Goal: Task Accomplishment & Management: Use online tool/utility

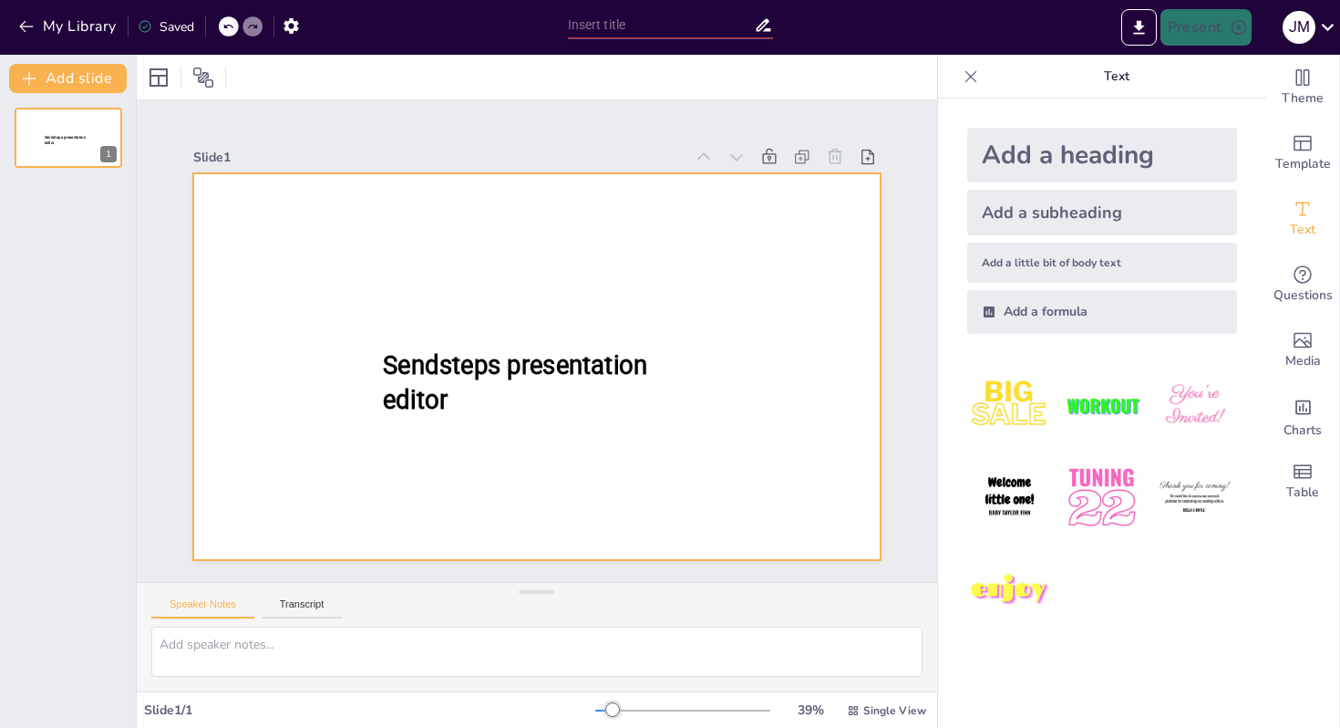
type input "New Sendsteps"
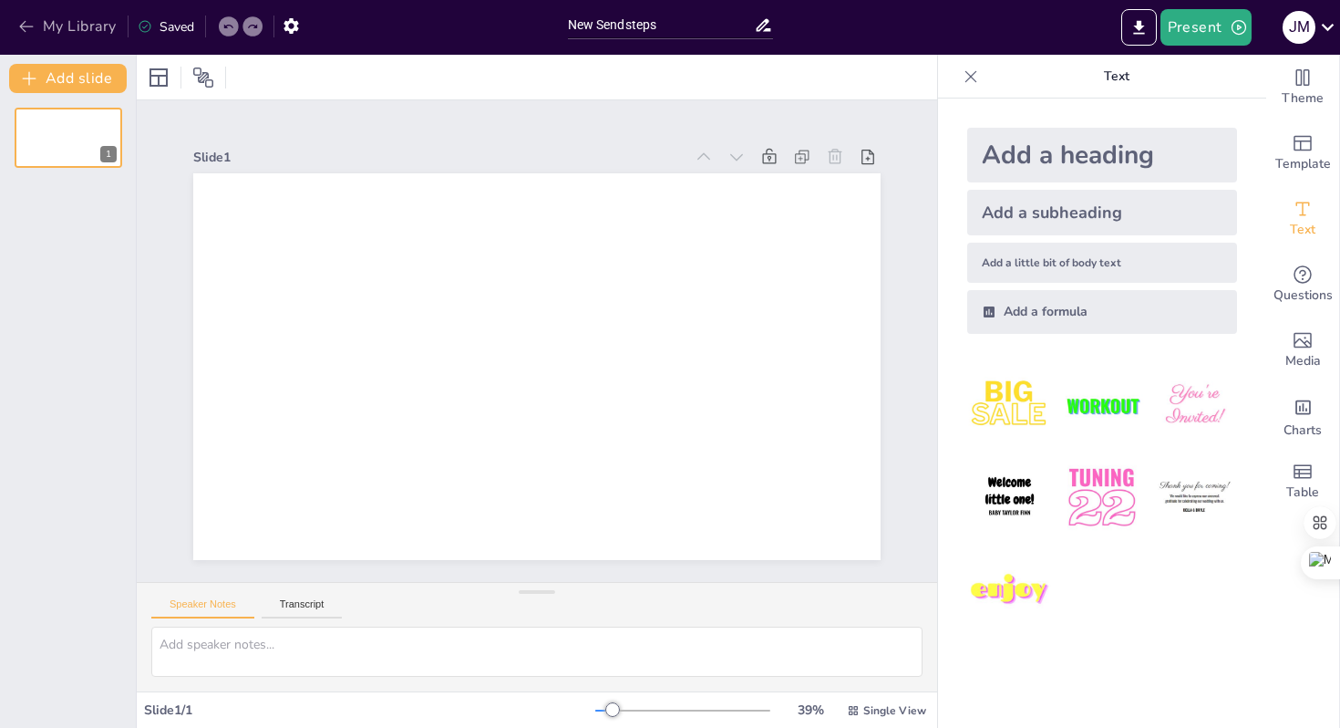
click at [27, 26] on icon "button" at bounding box center [26, 26] width 18 height 18
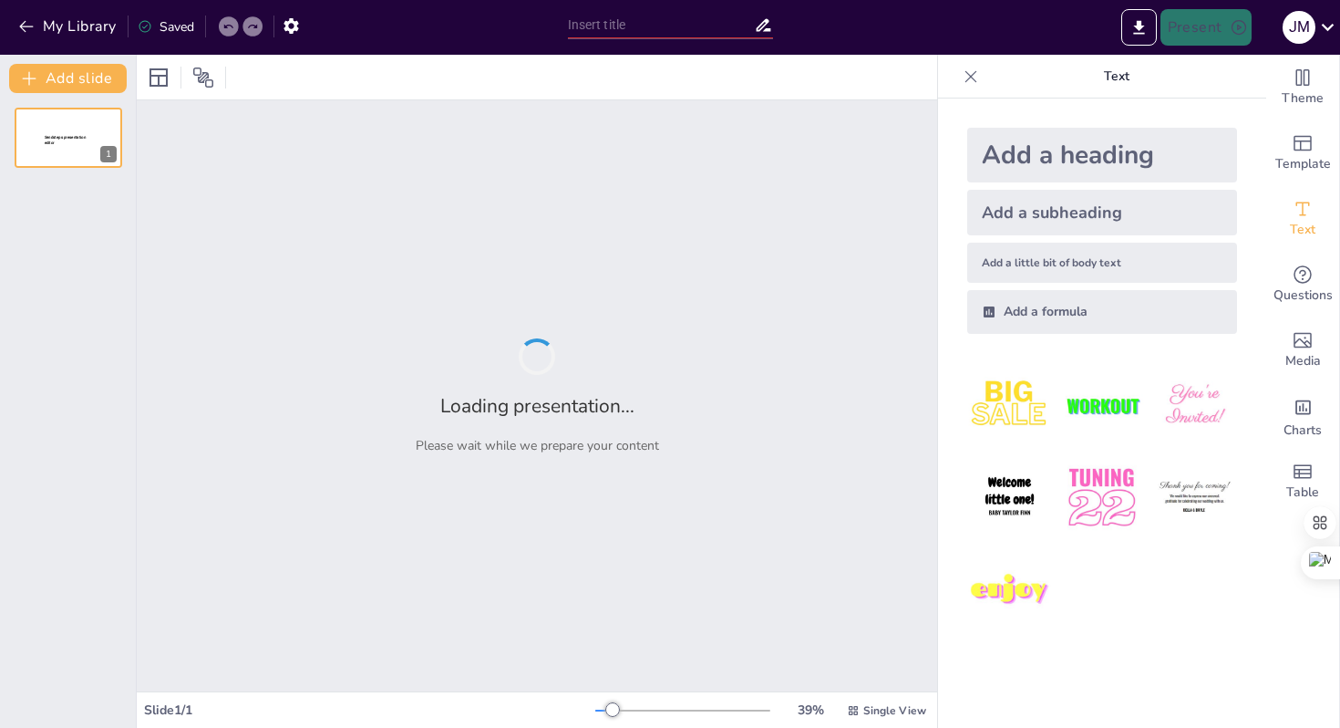
type input "Navigating Educational Barriers: Effective Instructional Models for English Lan…"
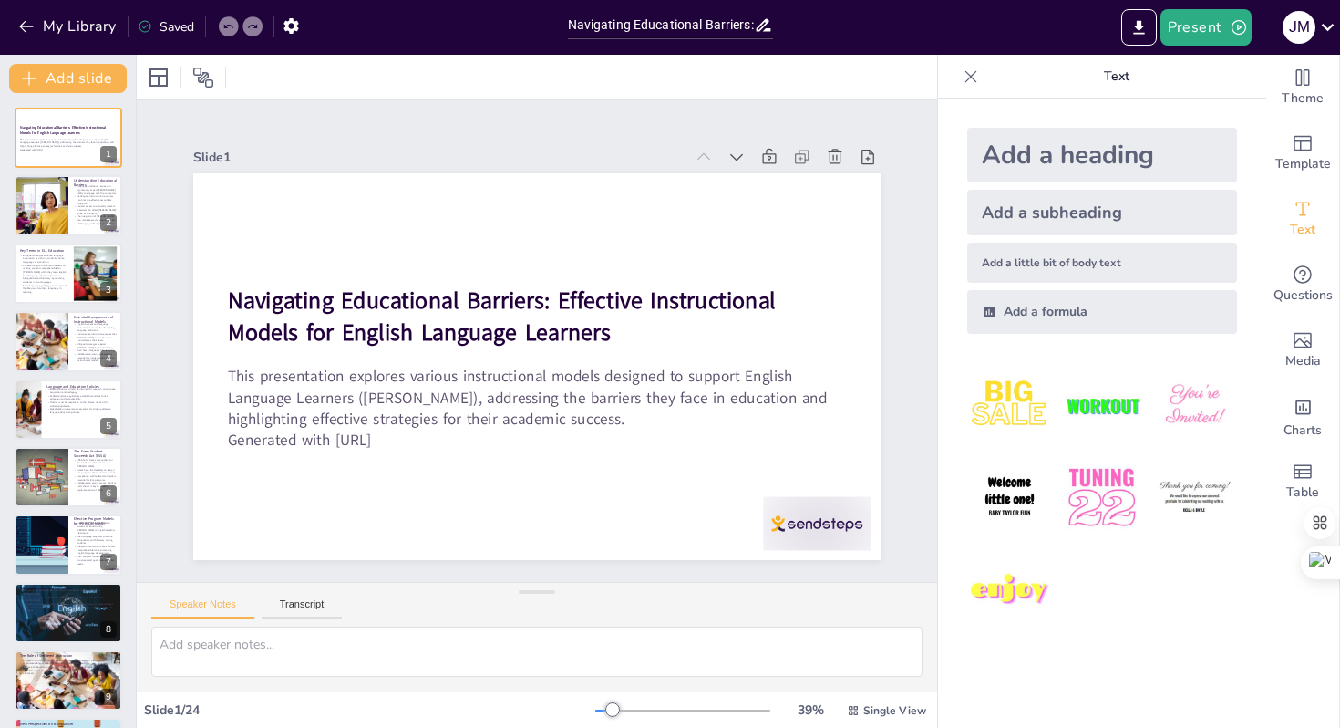
checkbox input "true"
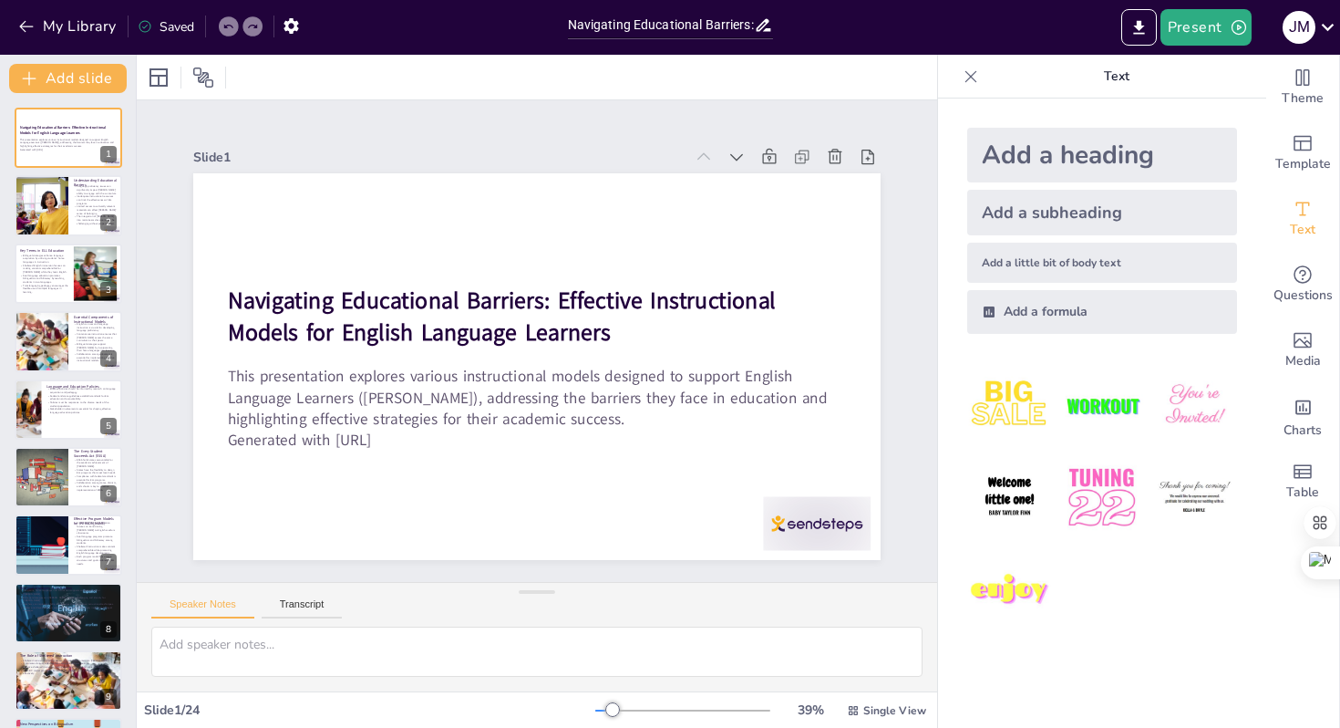
checkbox input "true"
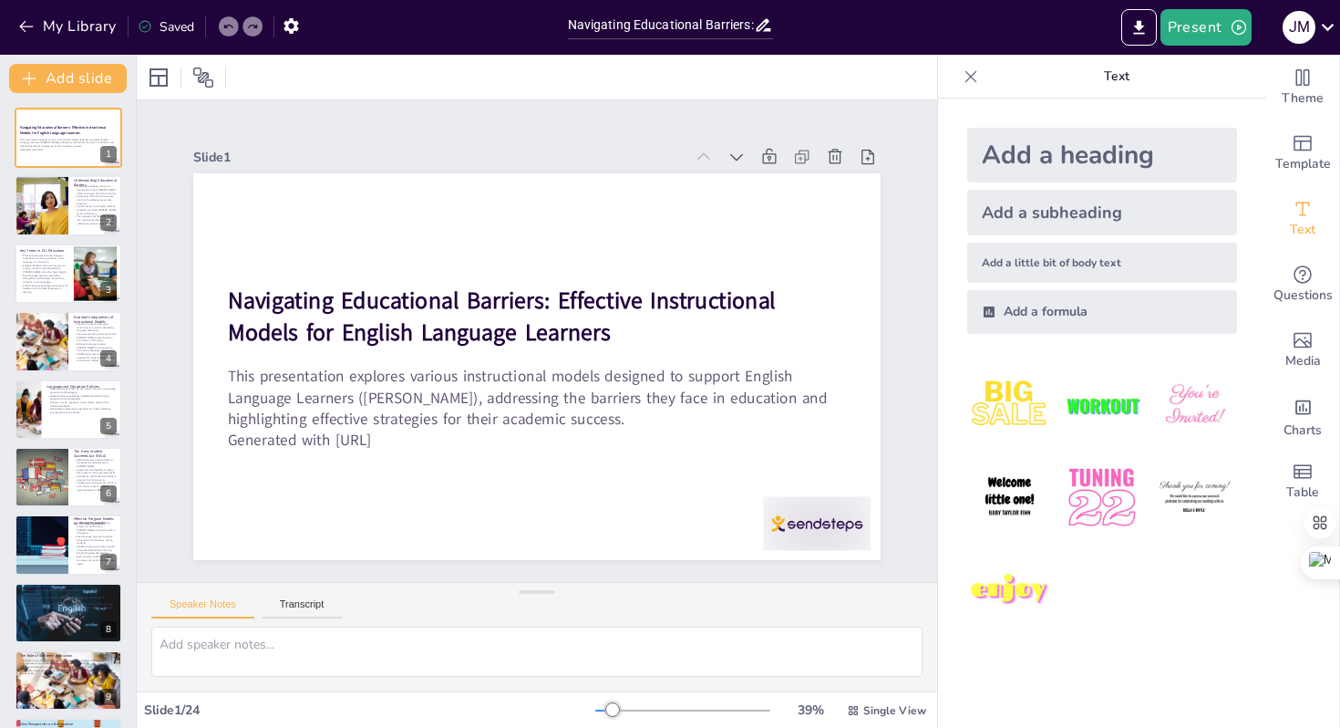
checkbox input "true"
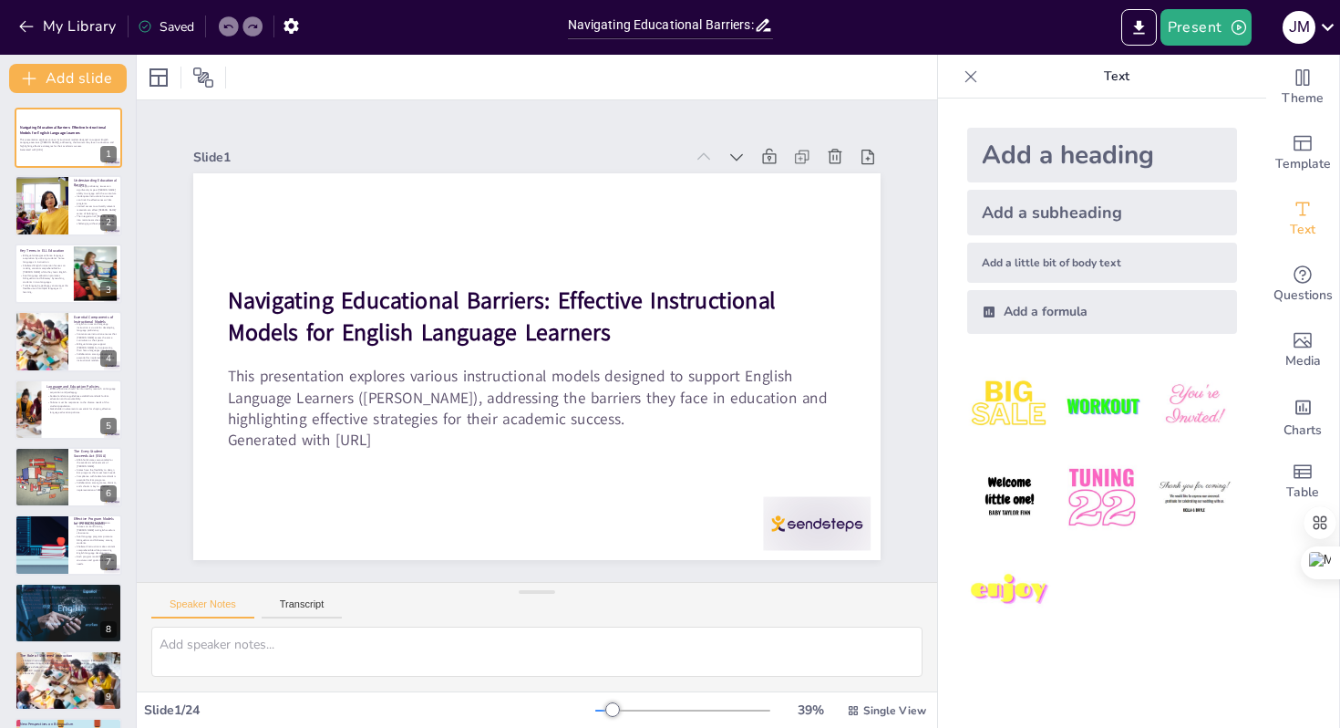
checkbox input "true"
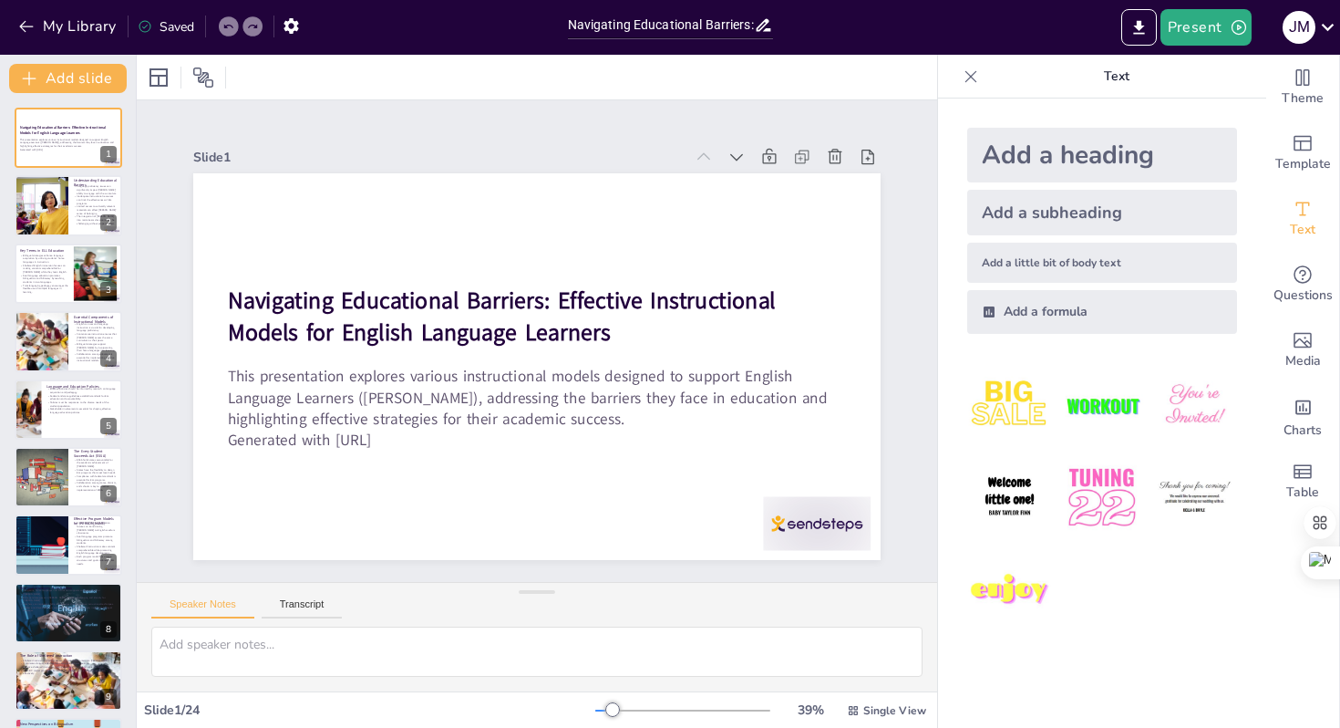
checkbox input "true"
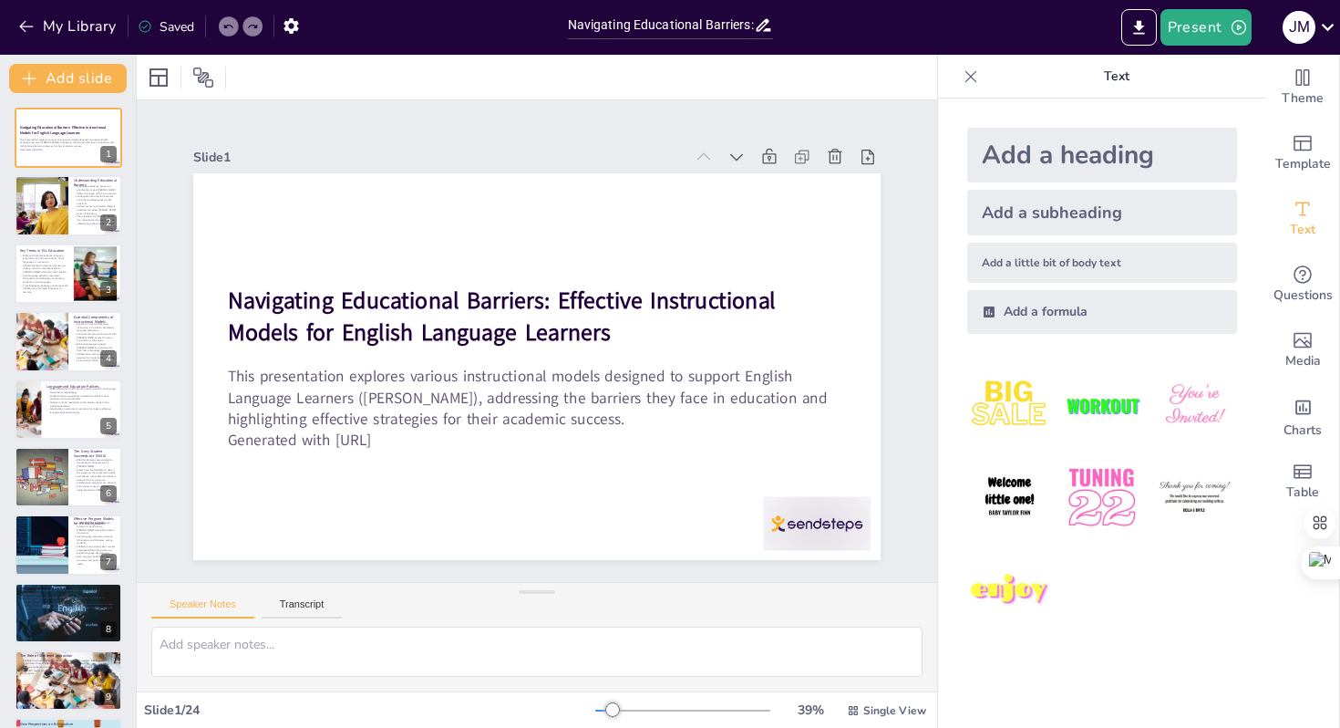
checkbox input "true"
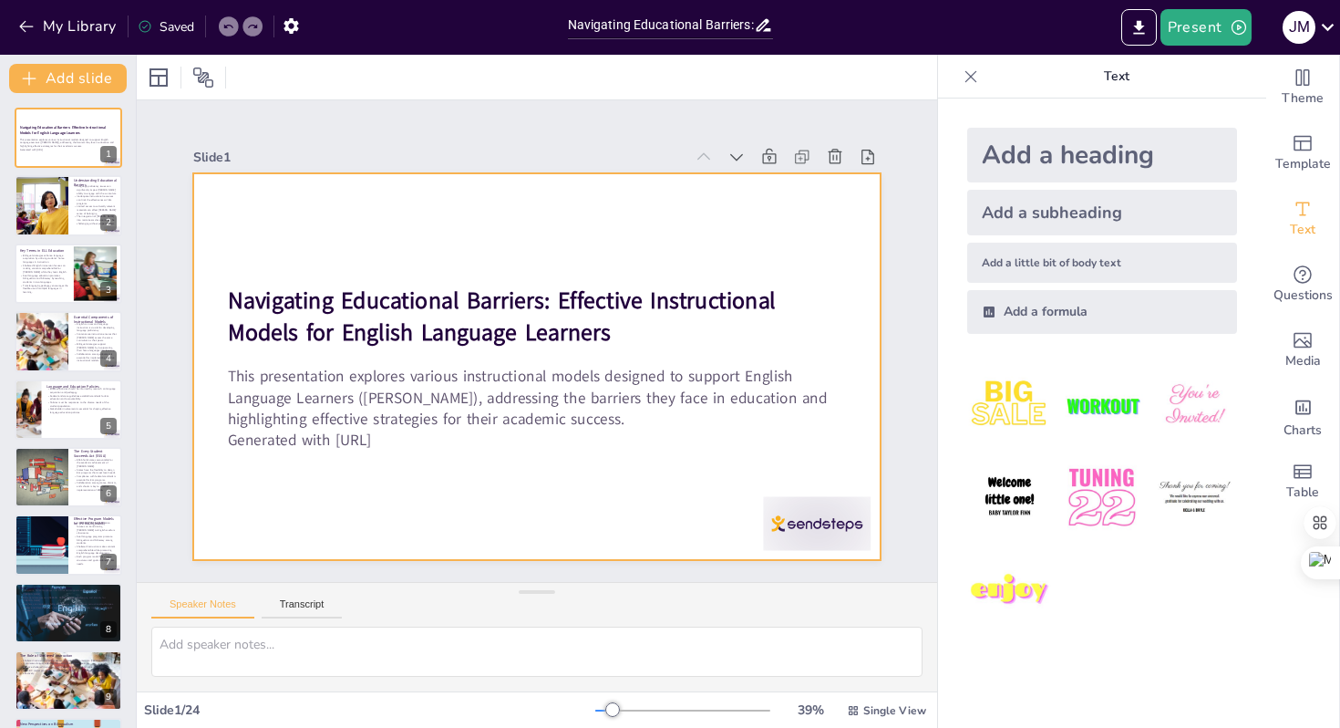
checkbox input "true"
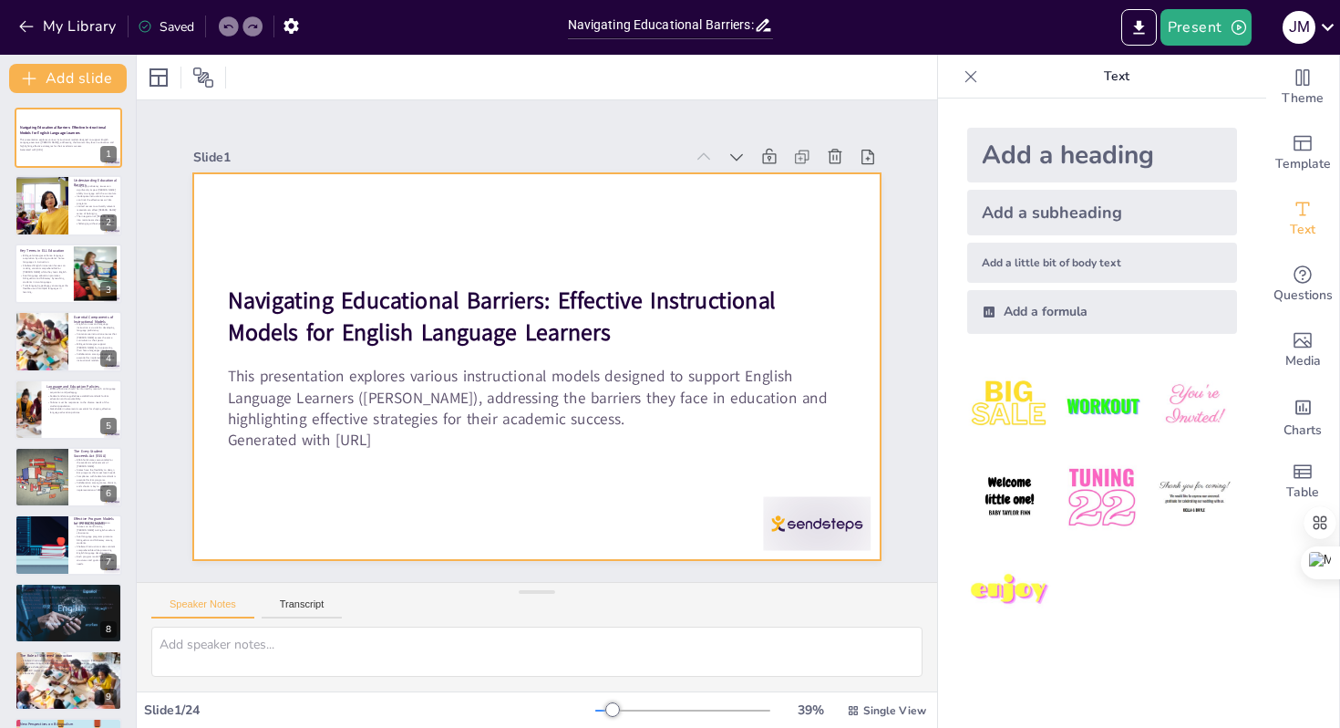
checkbox input "true"
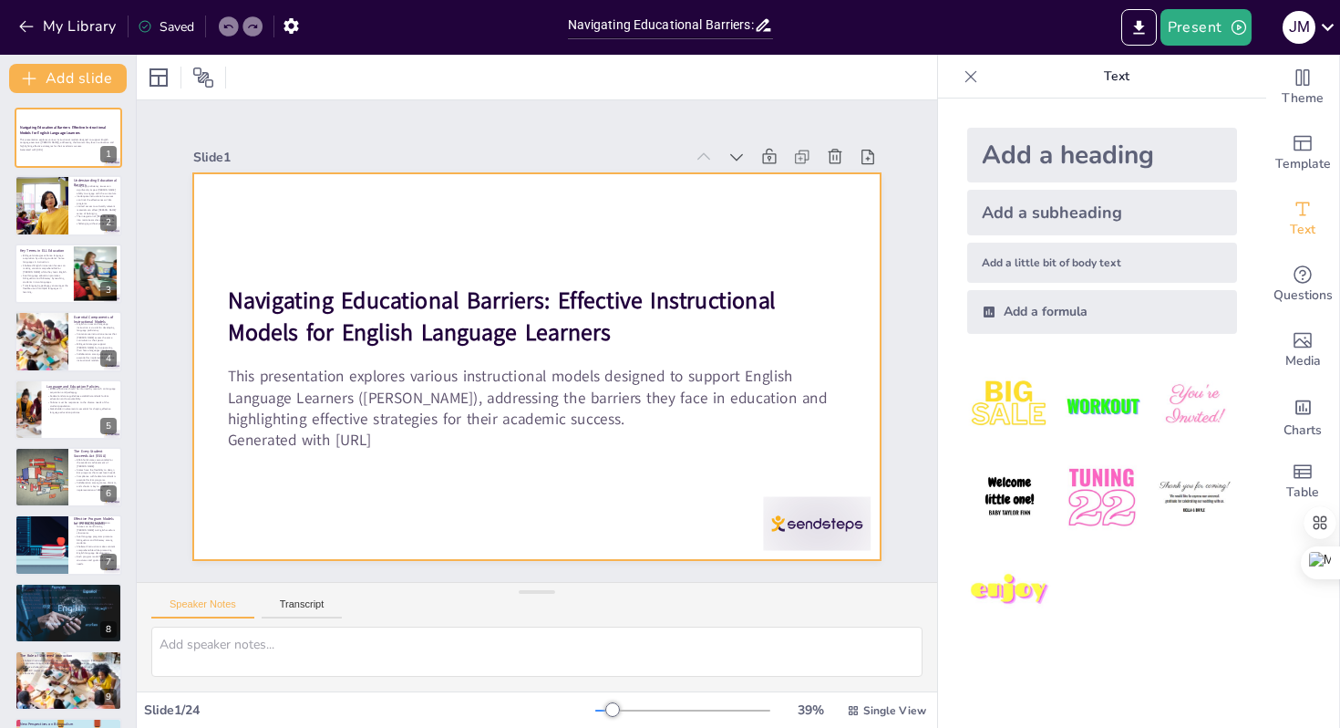
checkbox input "true"
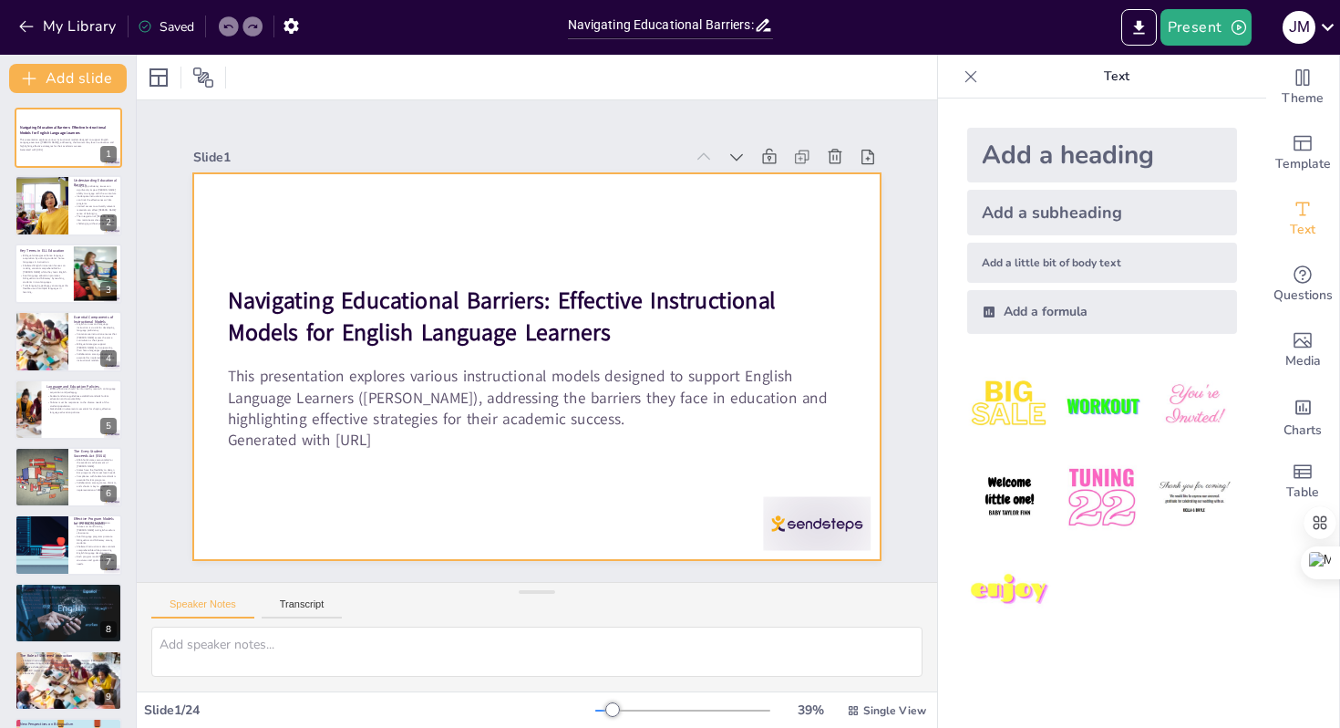
checkbox input "true"
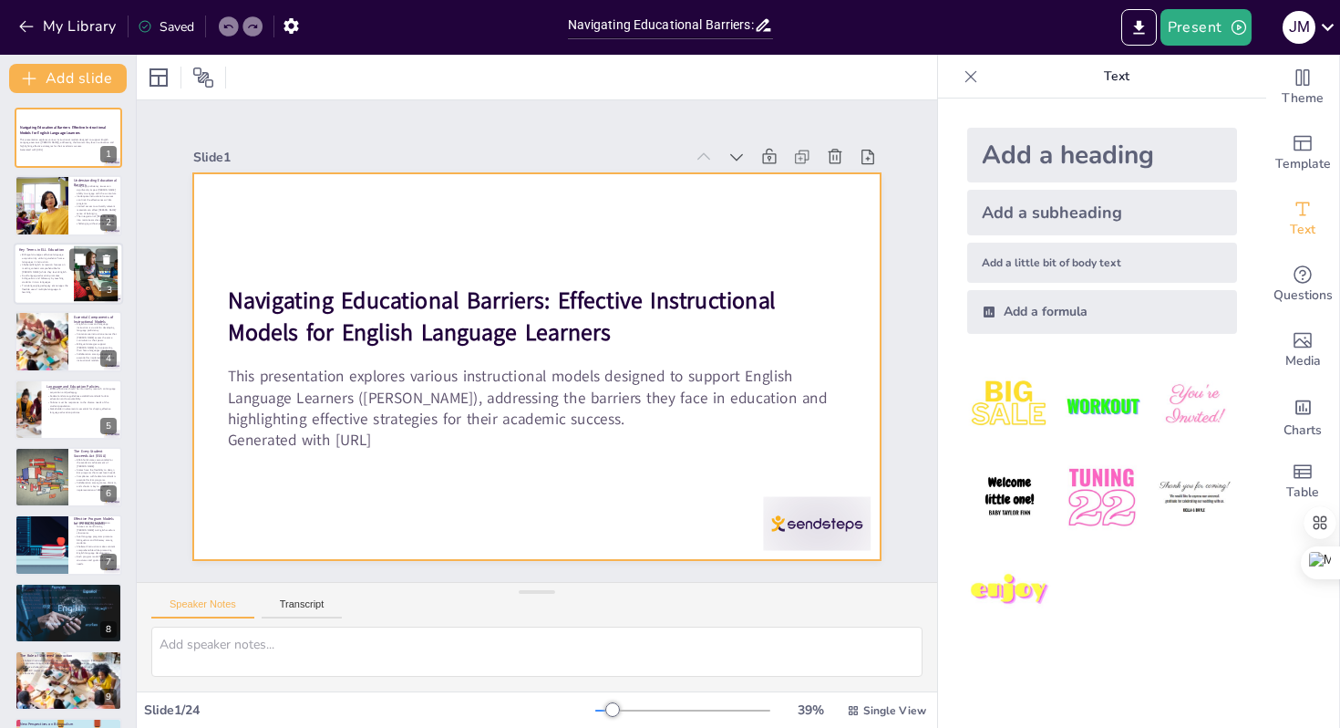
checkbox input "true"
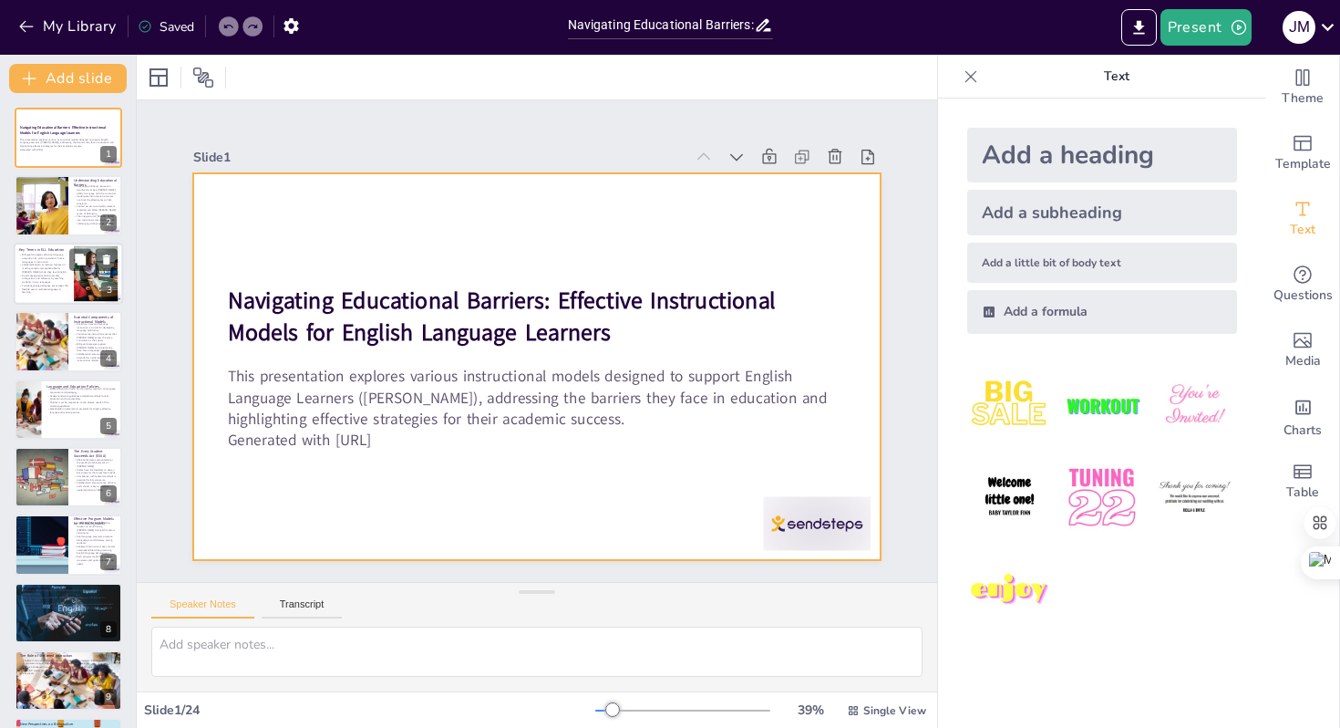
checkbox input "true"
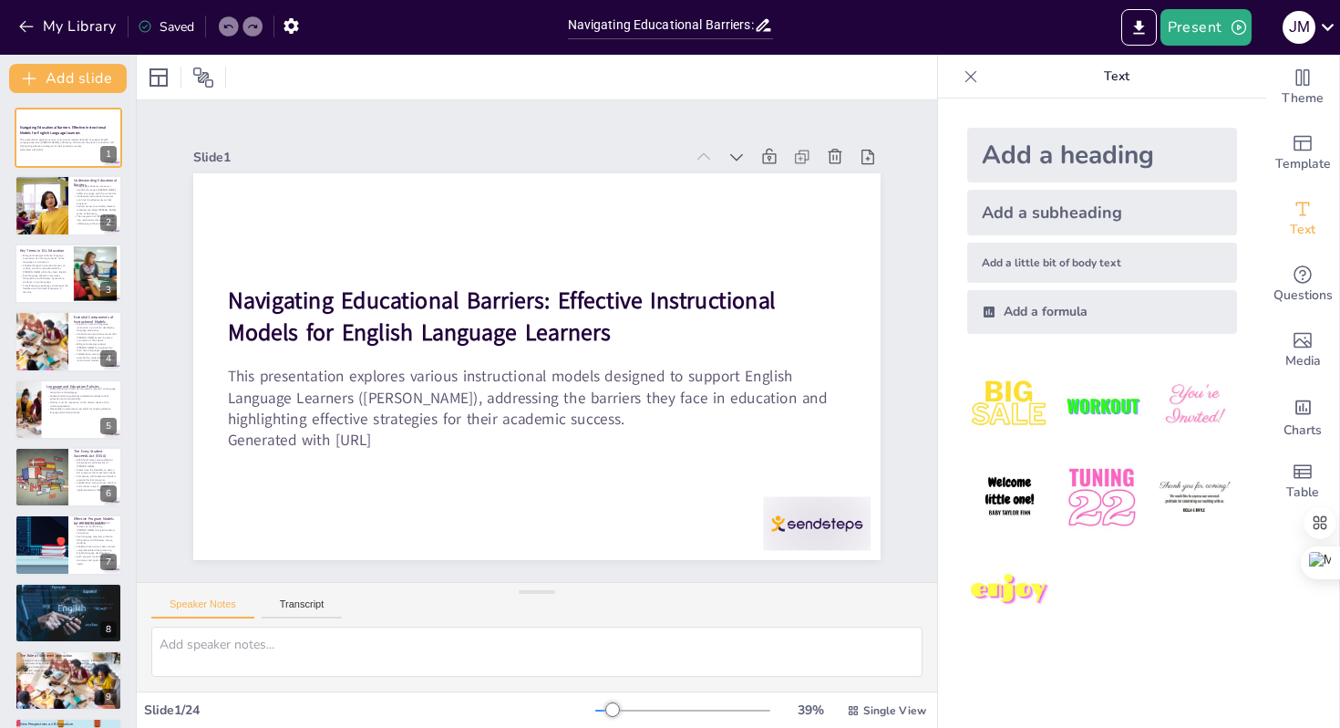
checkbox input "true"
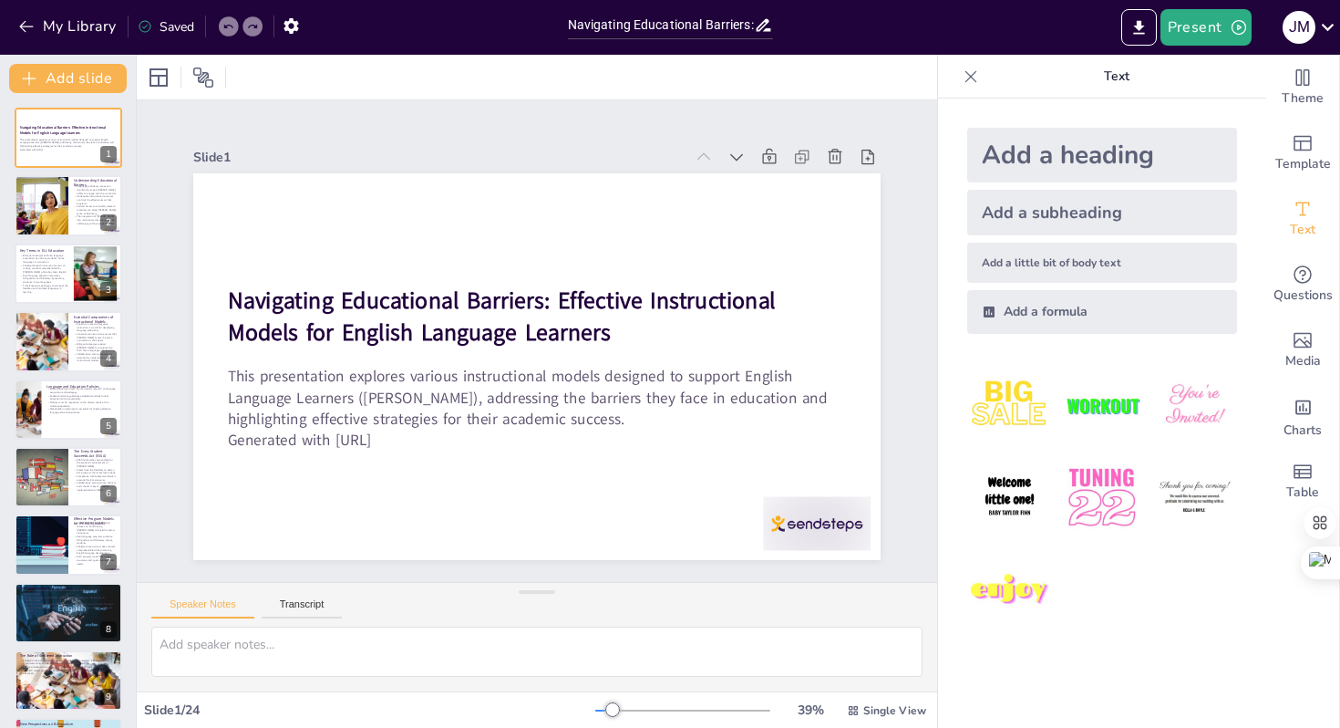
checkbox input "true"
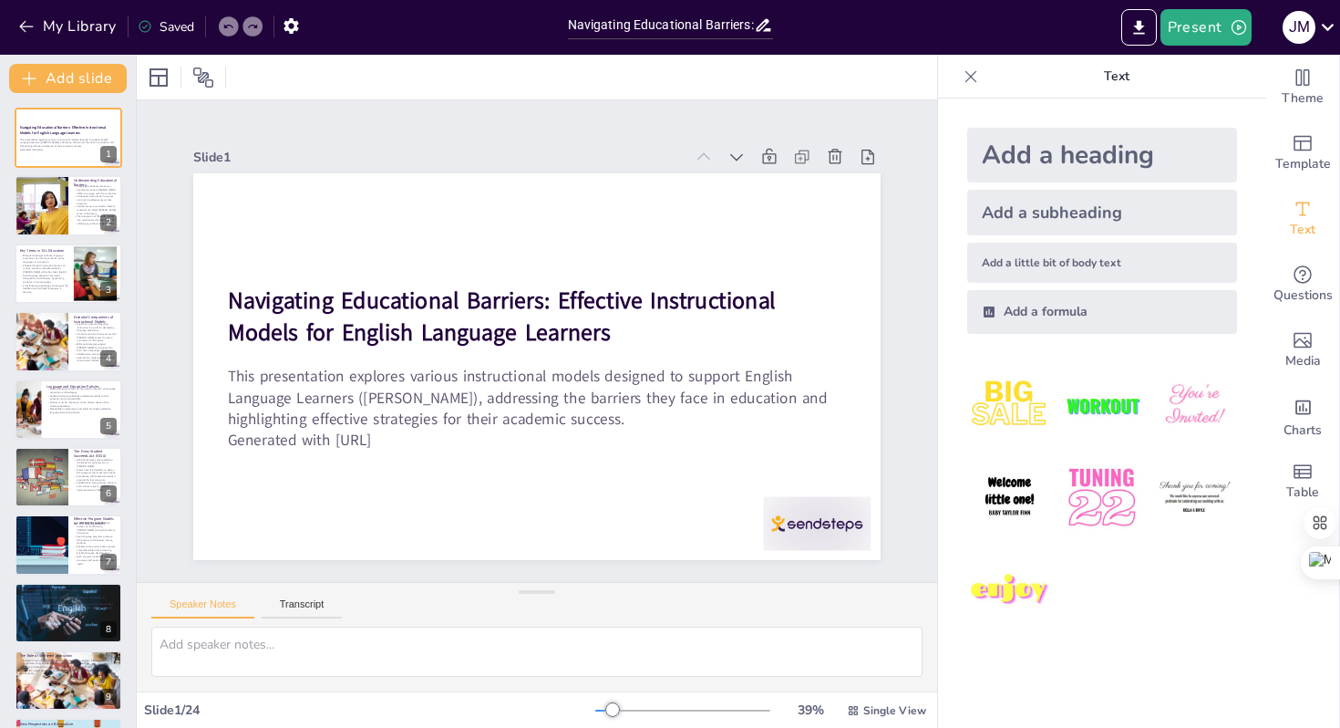
checkbox input "true"
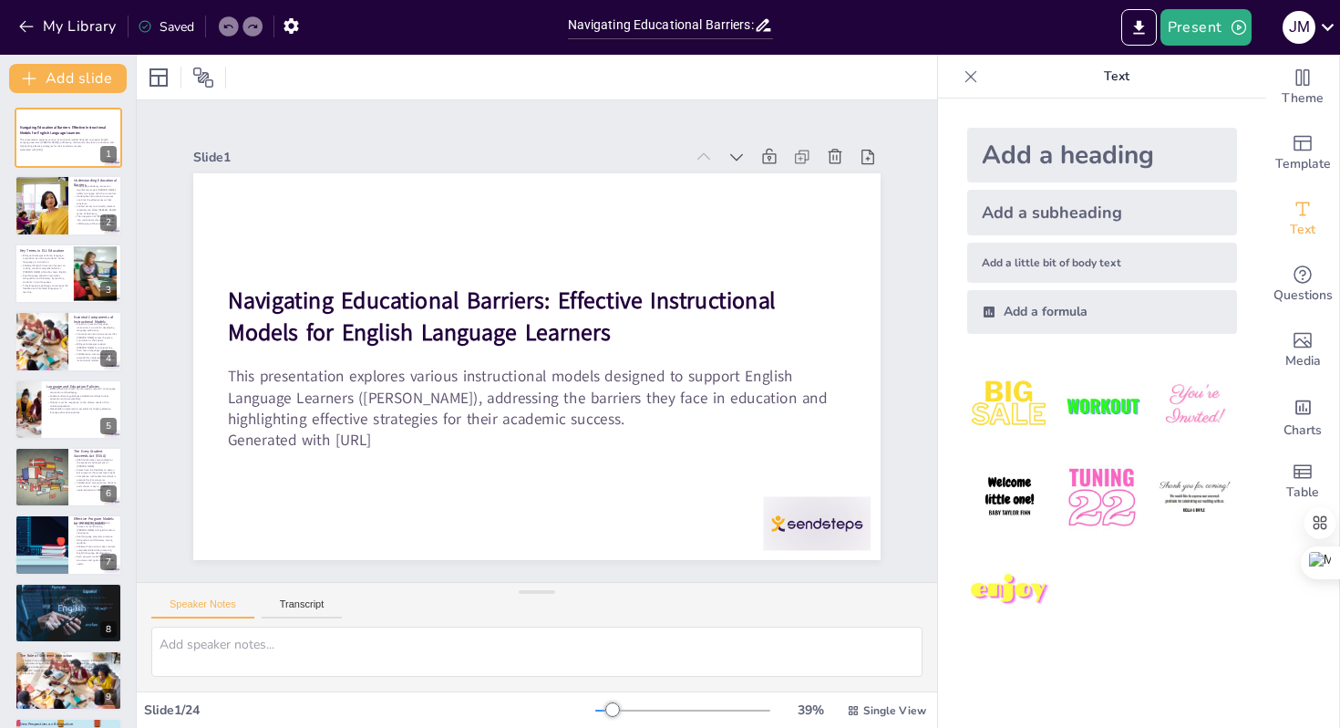
checkbox input "true"
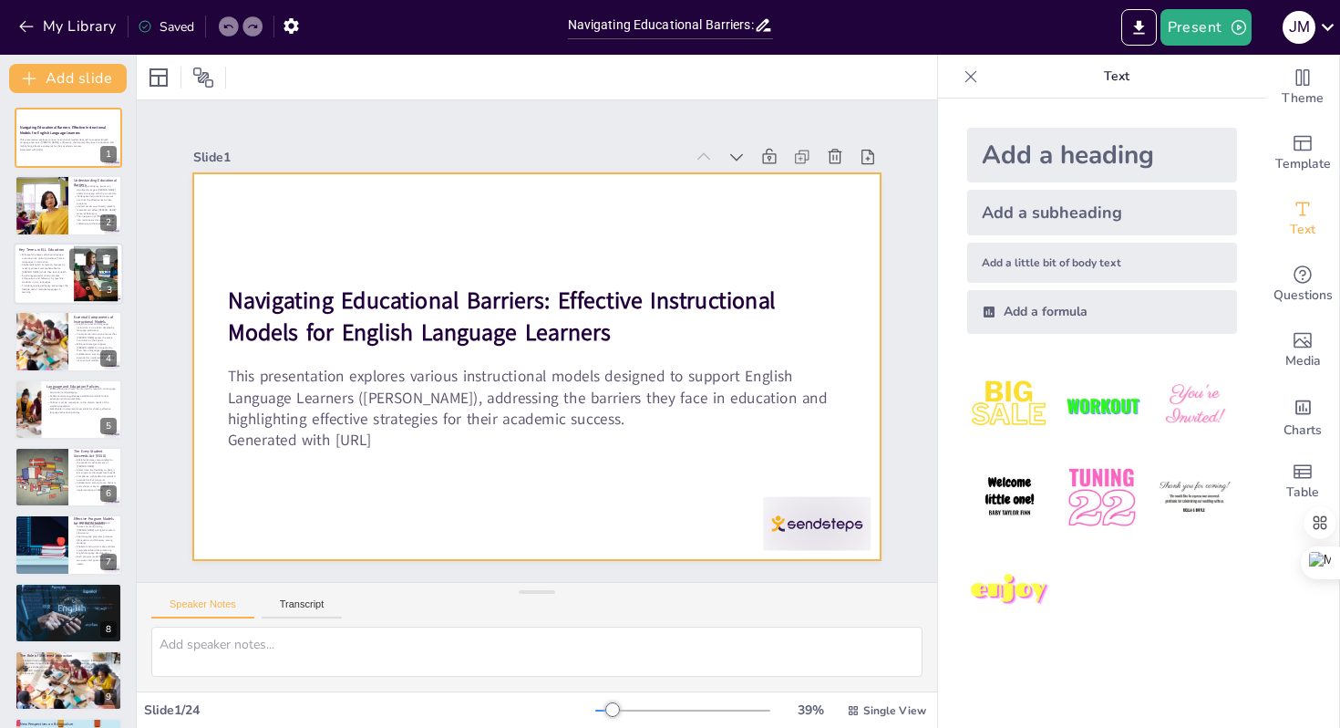
checkbox input "true"
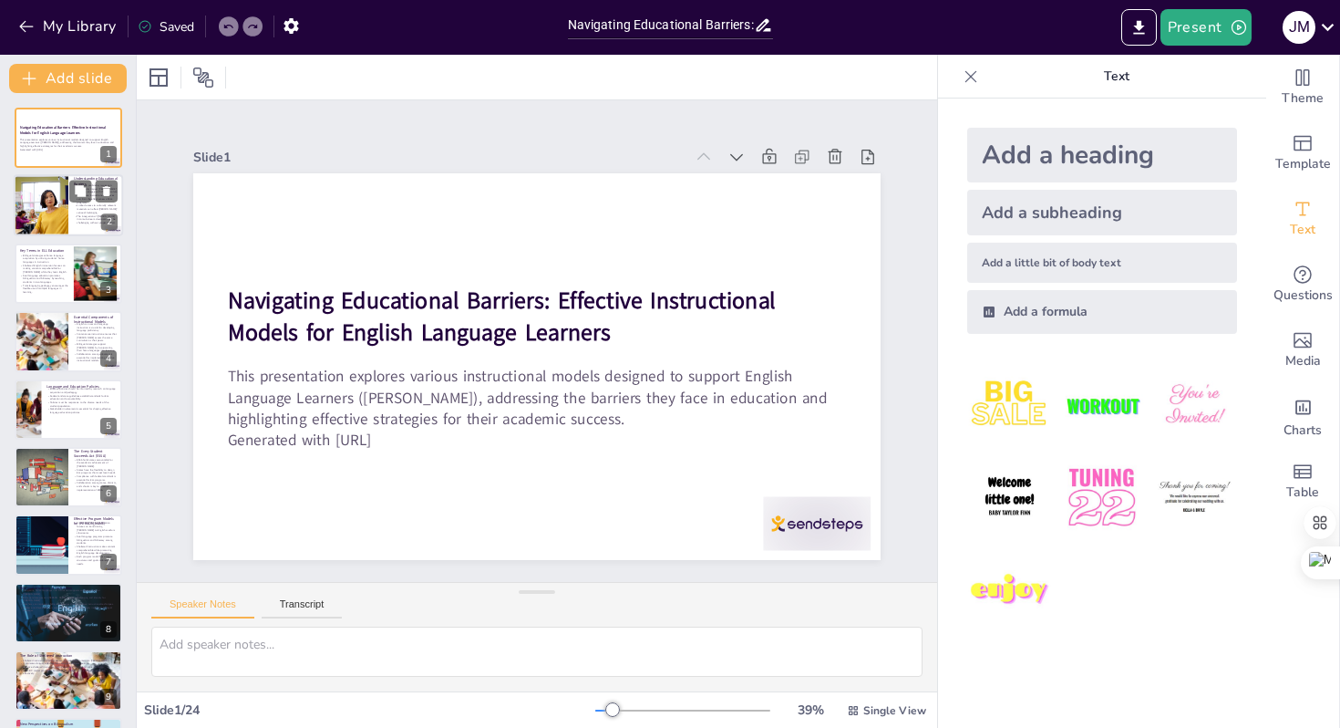
checkbox input "true"
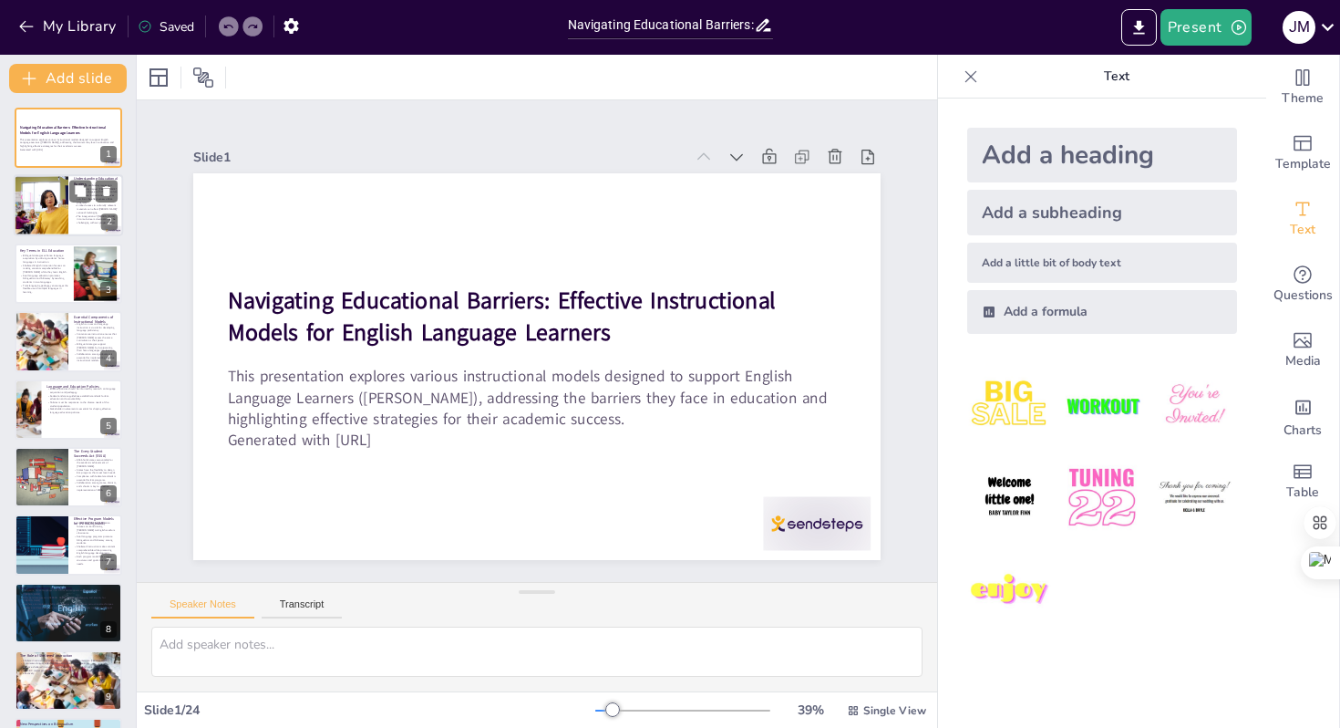
checkbox input "true"
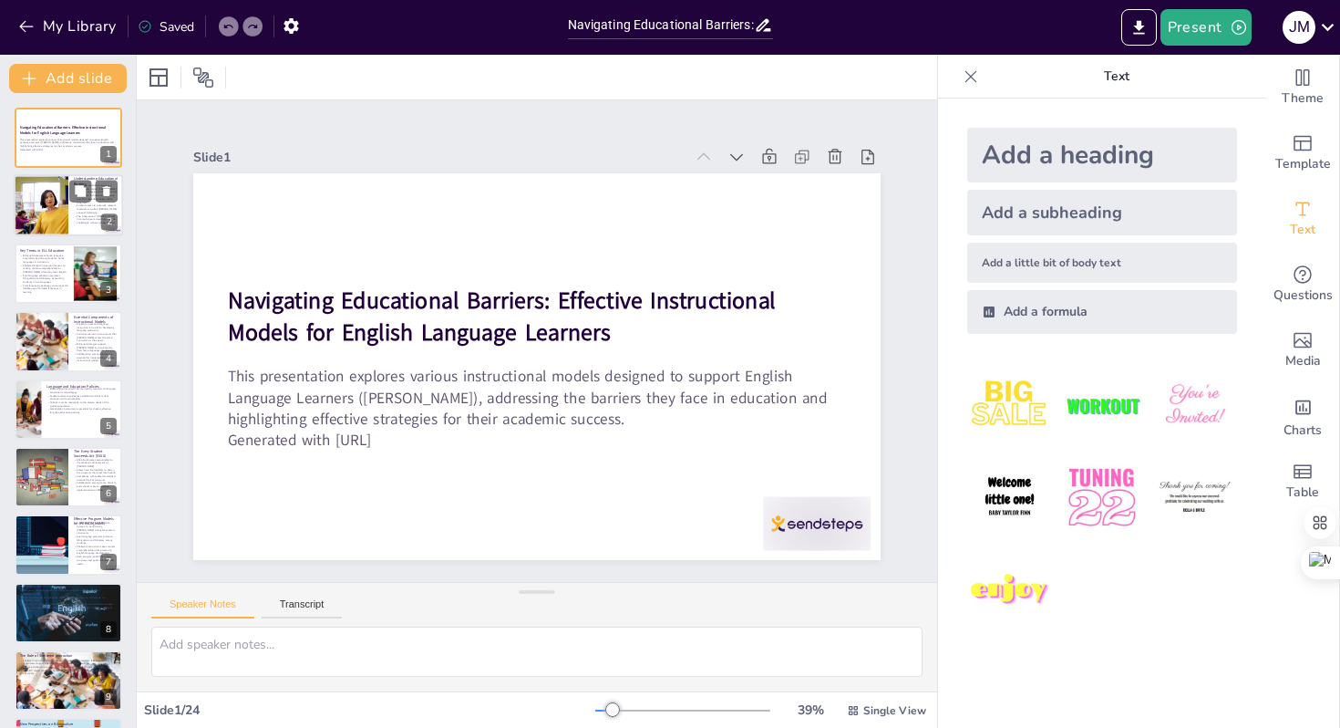
checkbox input "true"
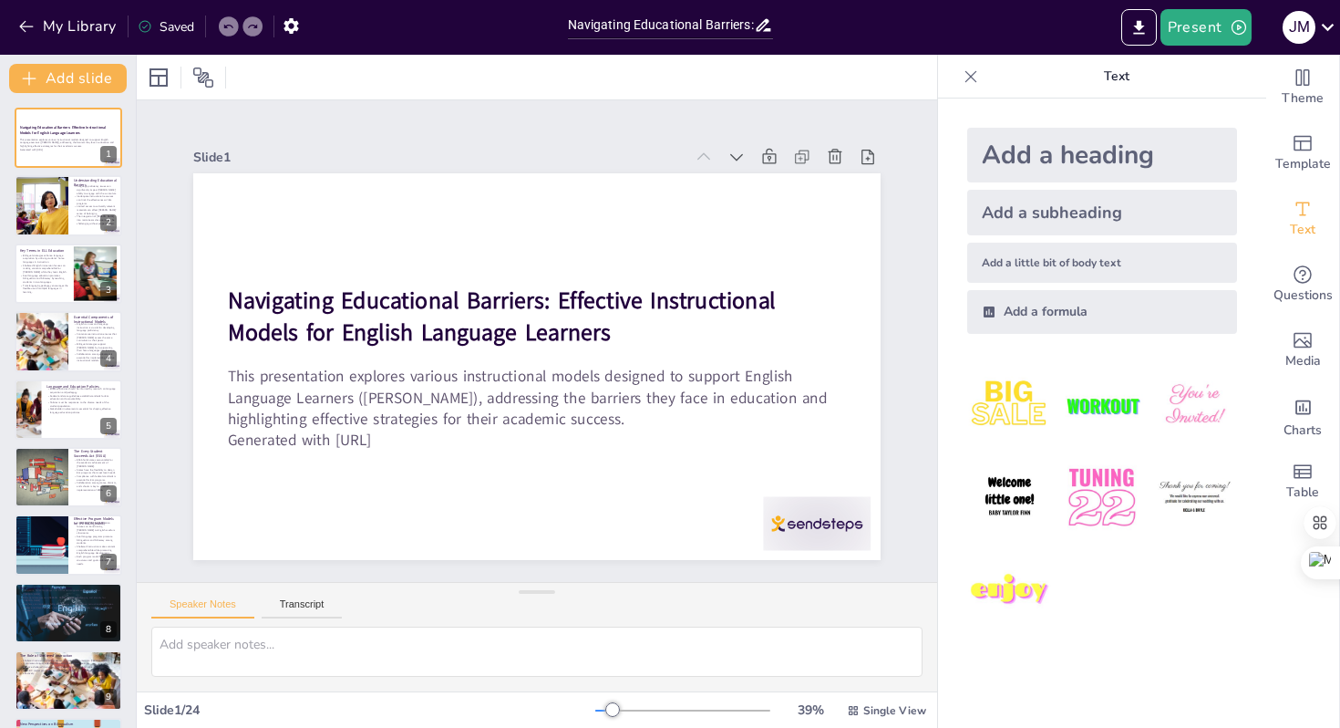
checkbox input "true"
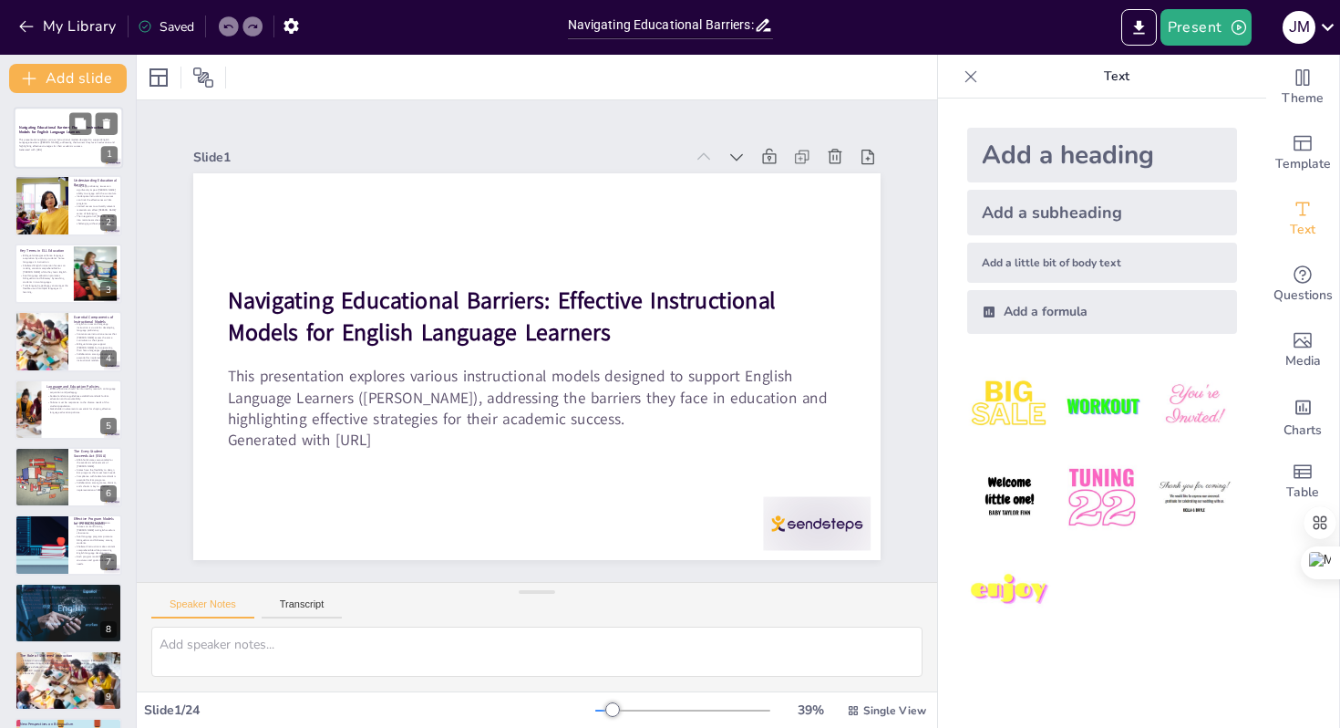
checkbox input "true"
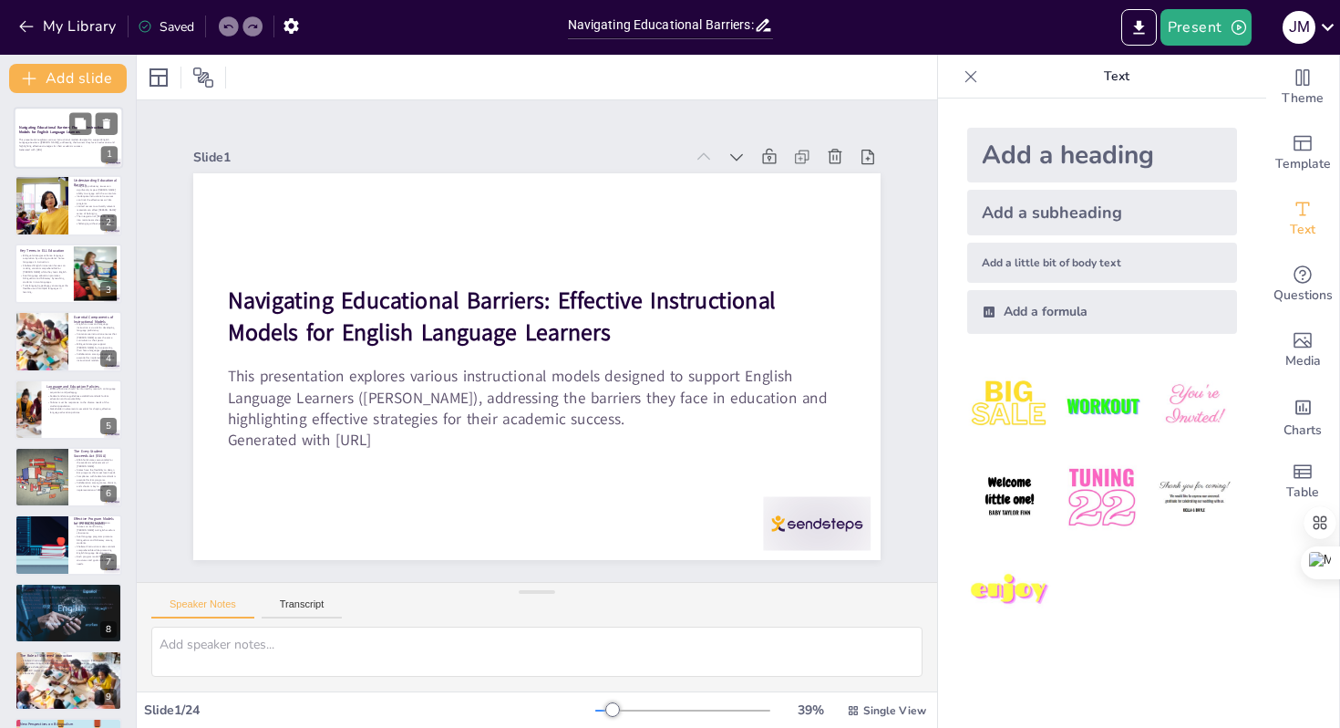
checkbox input "true"
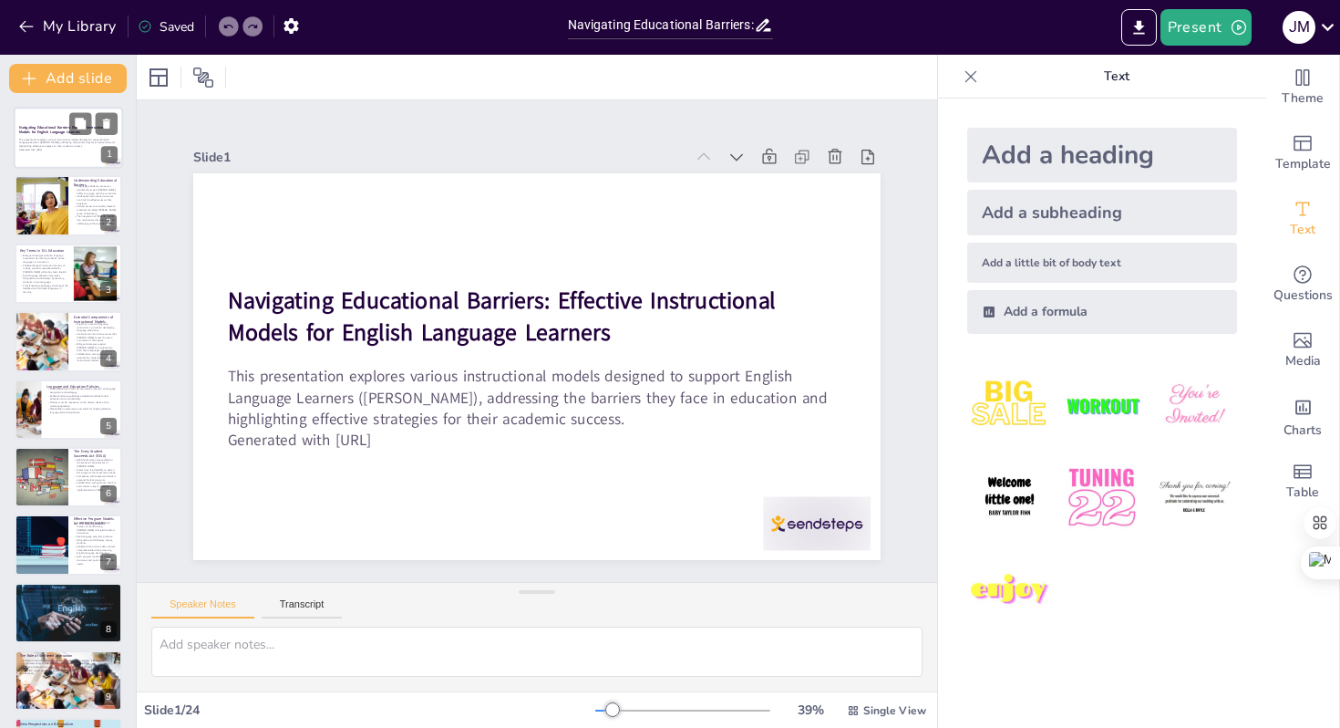
checkbox input "true"
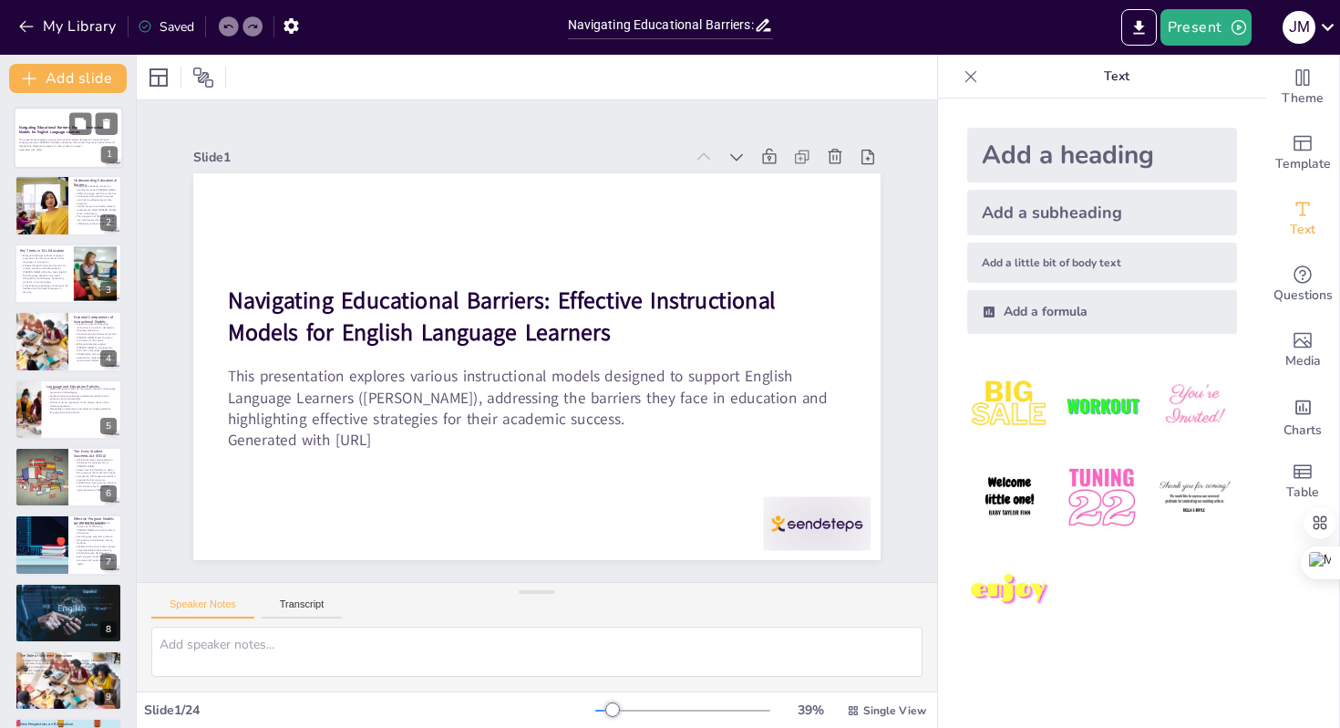
checkbox input "true"
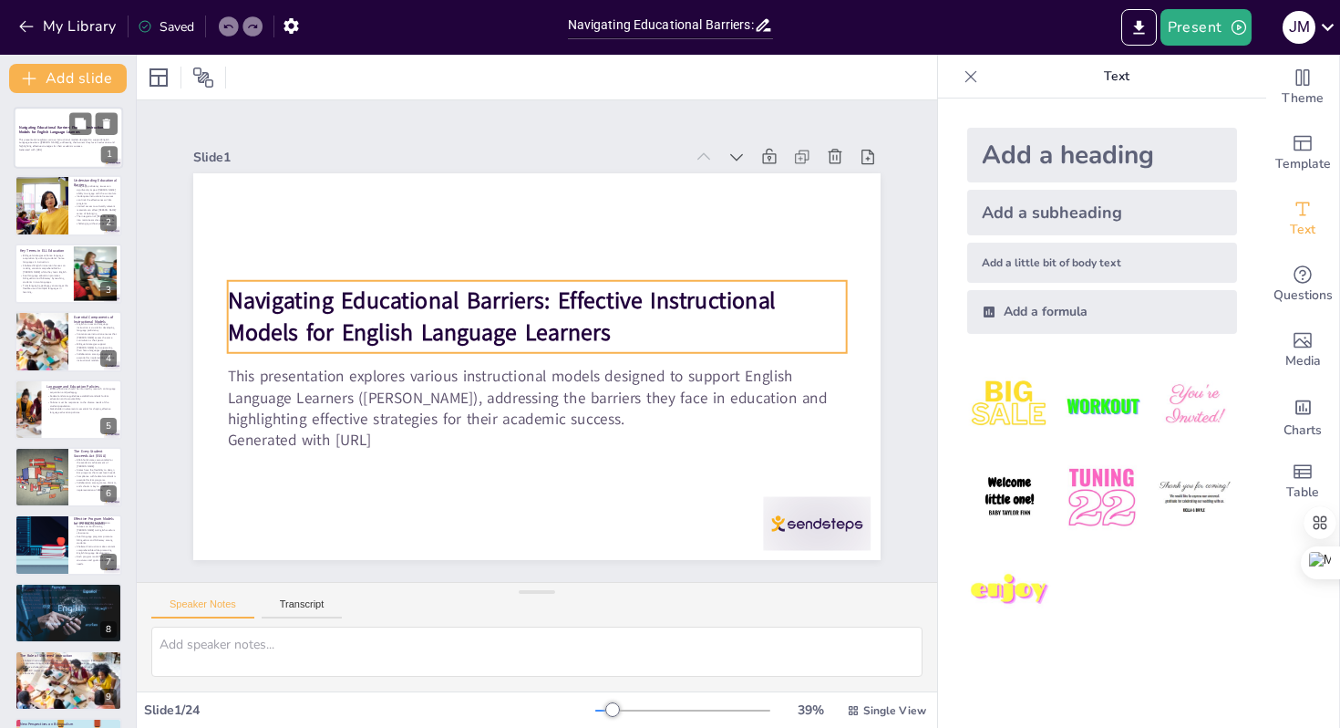
click at [47, 127] on strong "Navigating Educational Barriers: Effective Instructional Models for English Lan…" at bounding box center [63, 130] width 88 height 10
checkbox input "true"
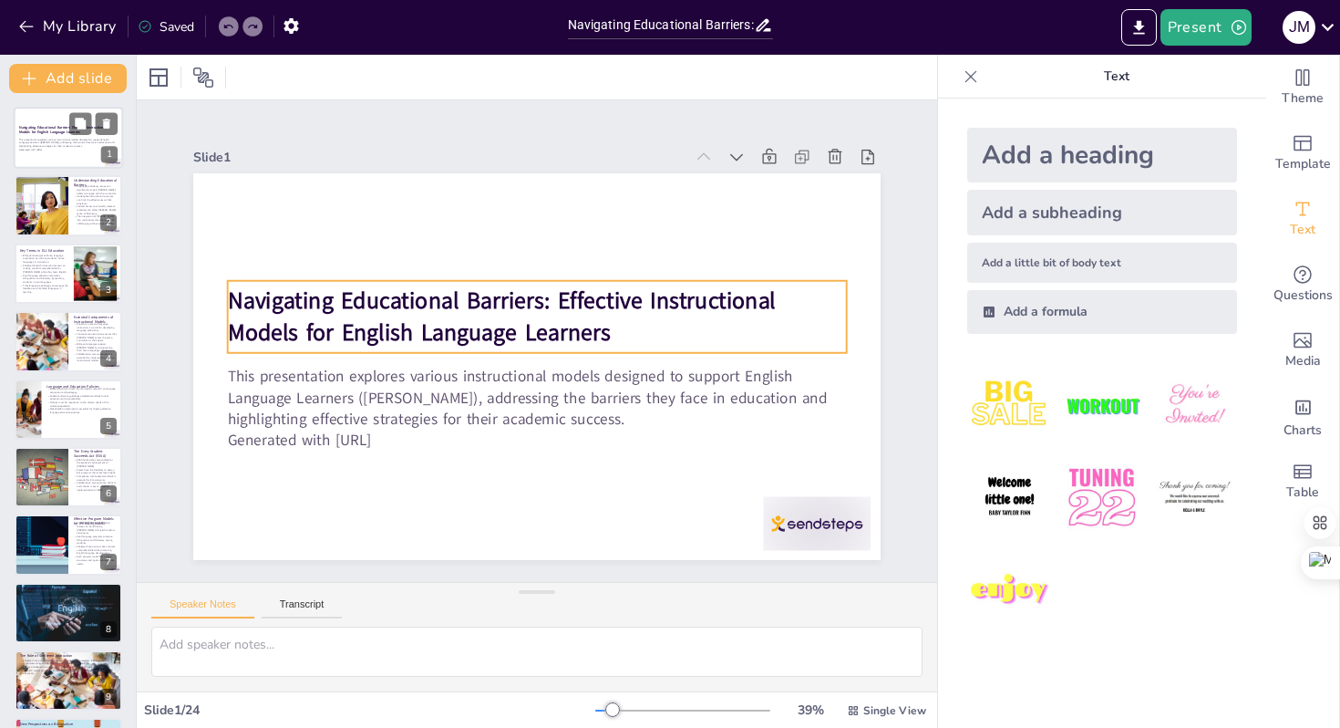
checkbox input "true"
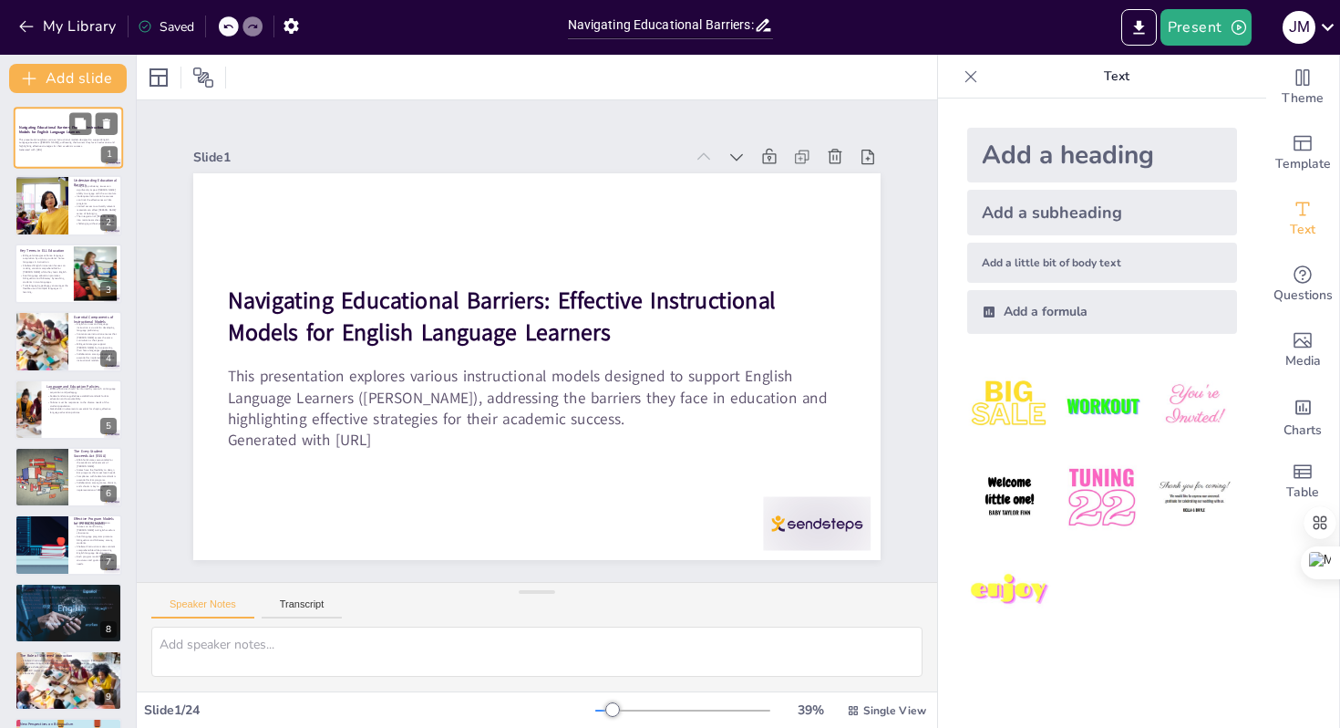
type textarea "Language proficiency is a critical factor for ELLs. Without sufficient English …"
checkbox input "true"
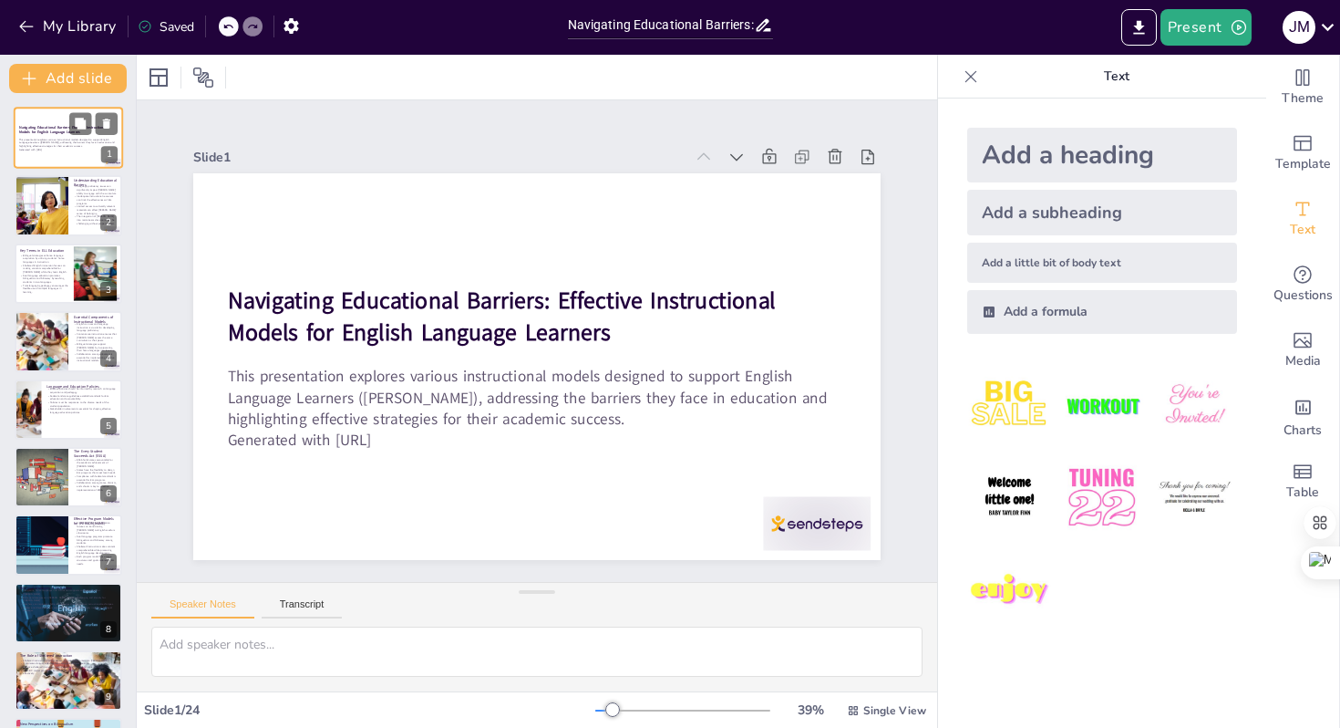
checkbox input "true"
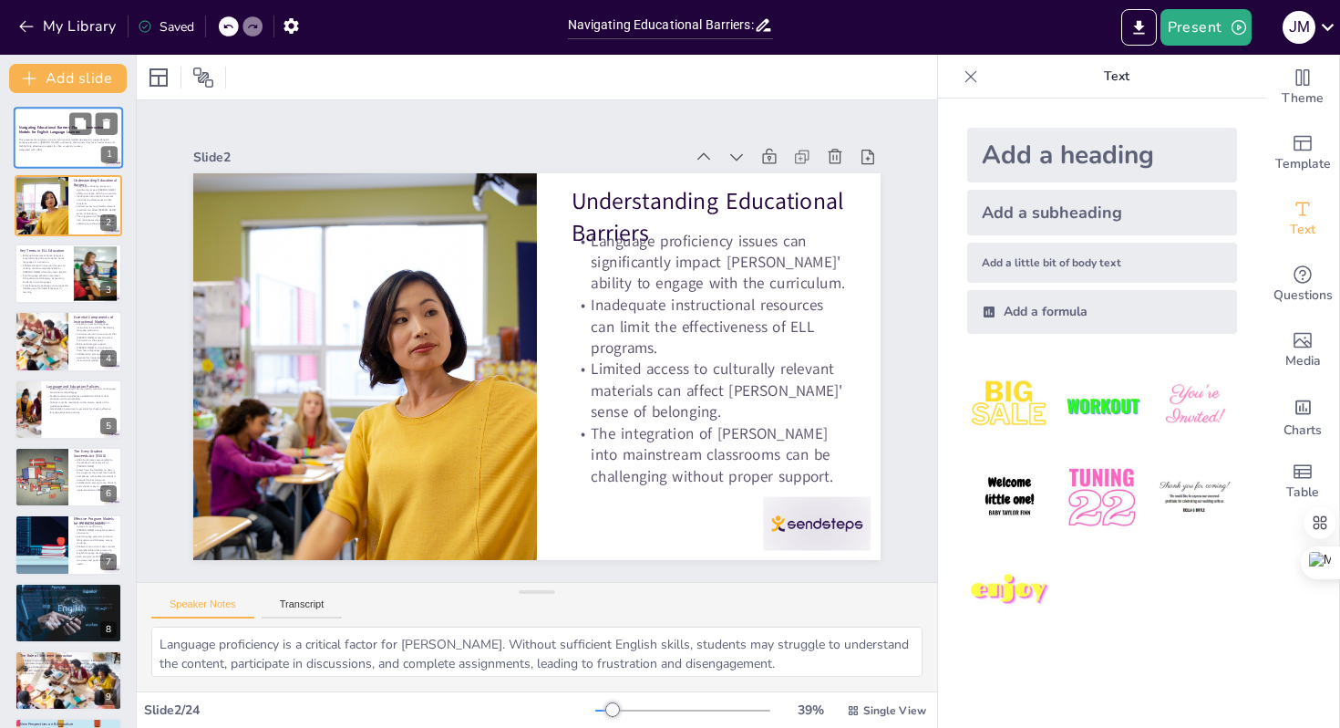
checkbox input "true"
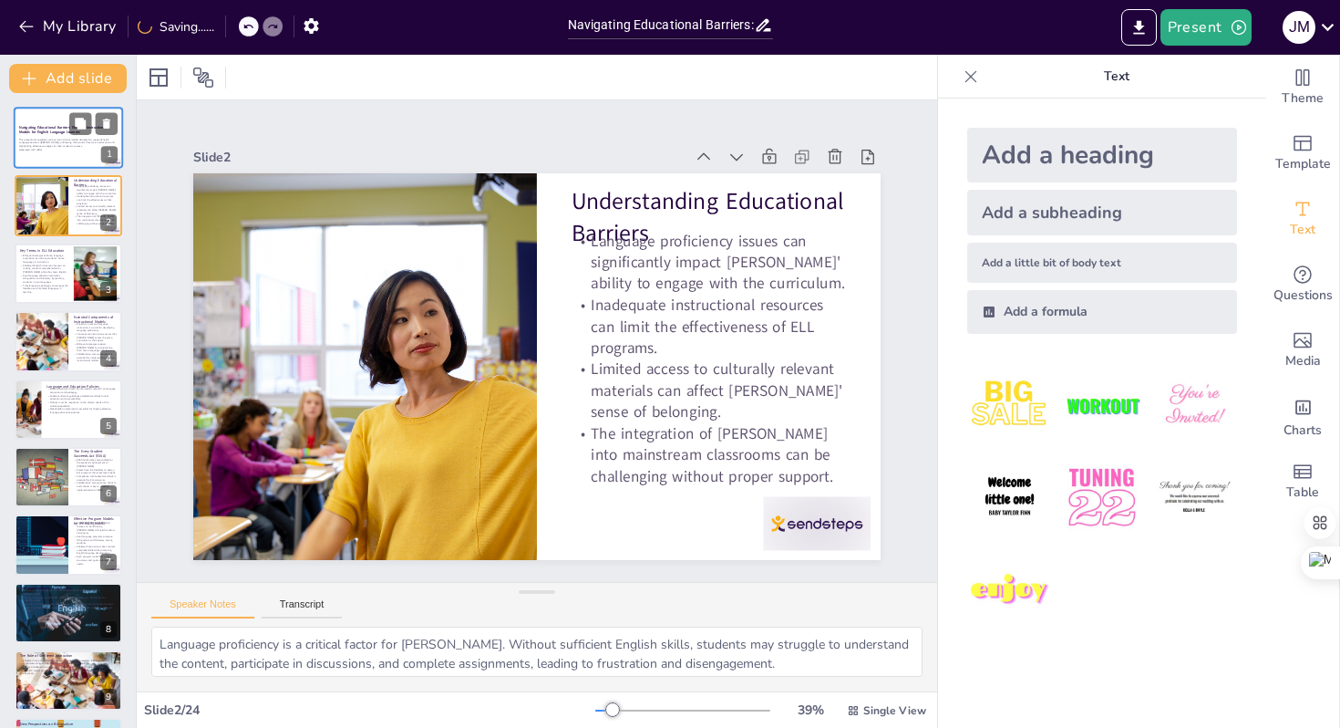
type textarea "Bilingual strategies allow educators to leverage students' existing language sk…"
checkbox input "true"
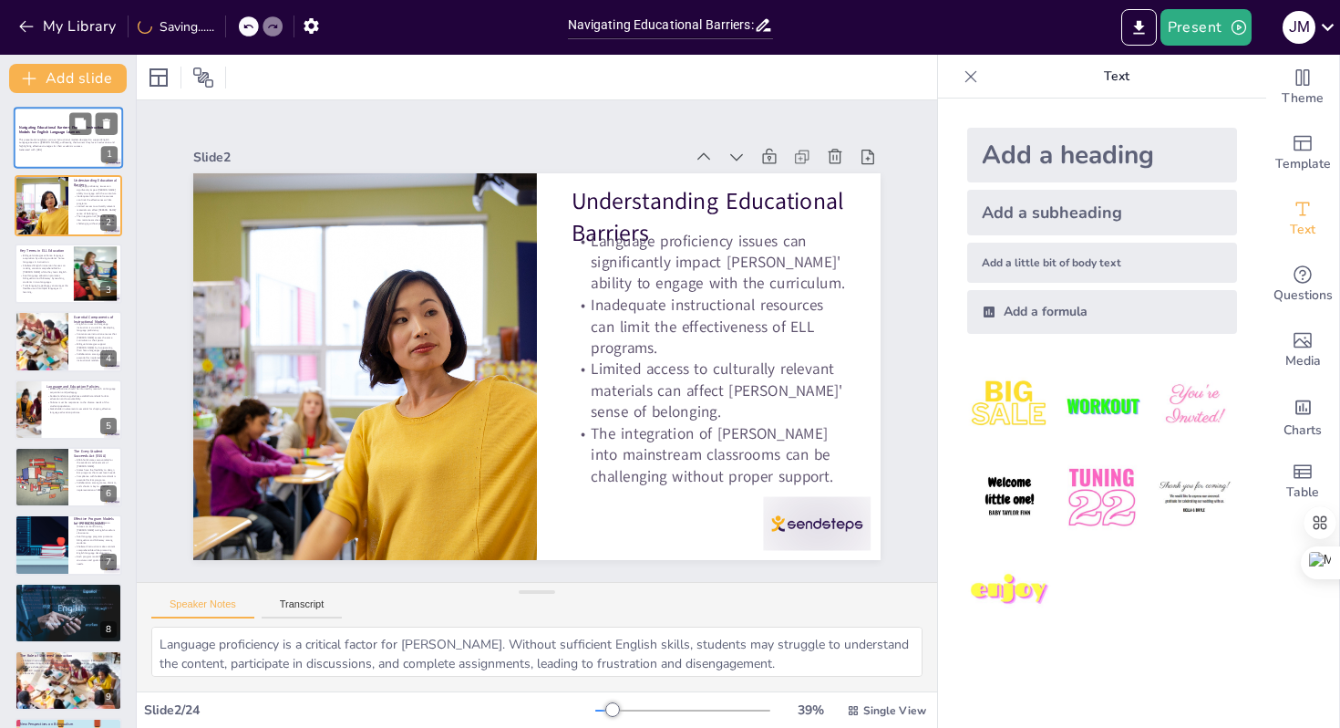
checkbox input "true"
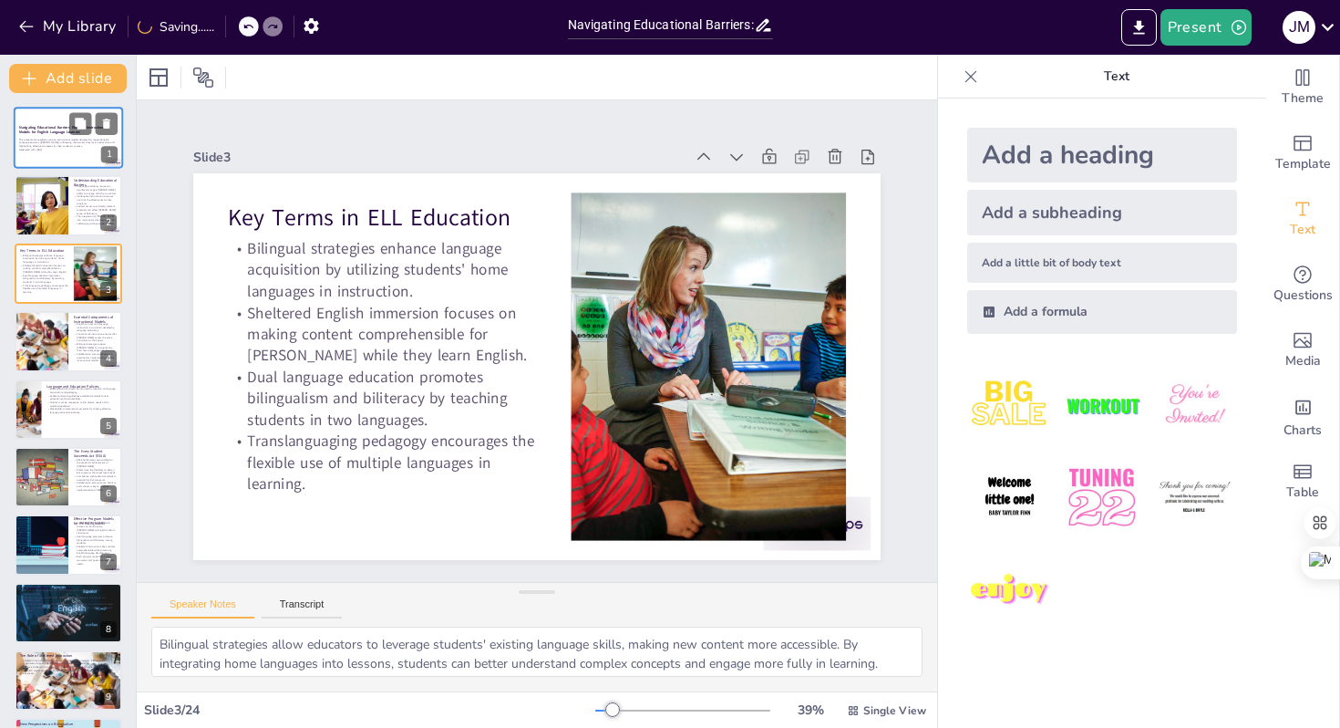
checkbox input "true"
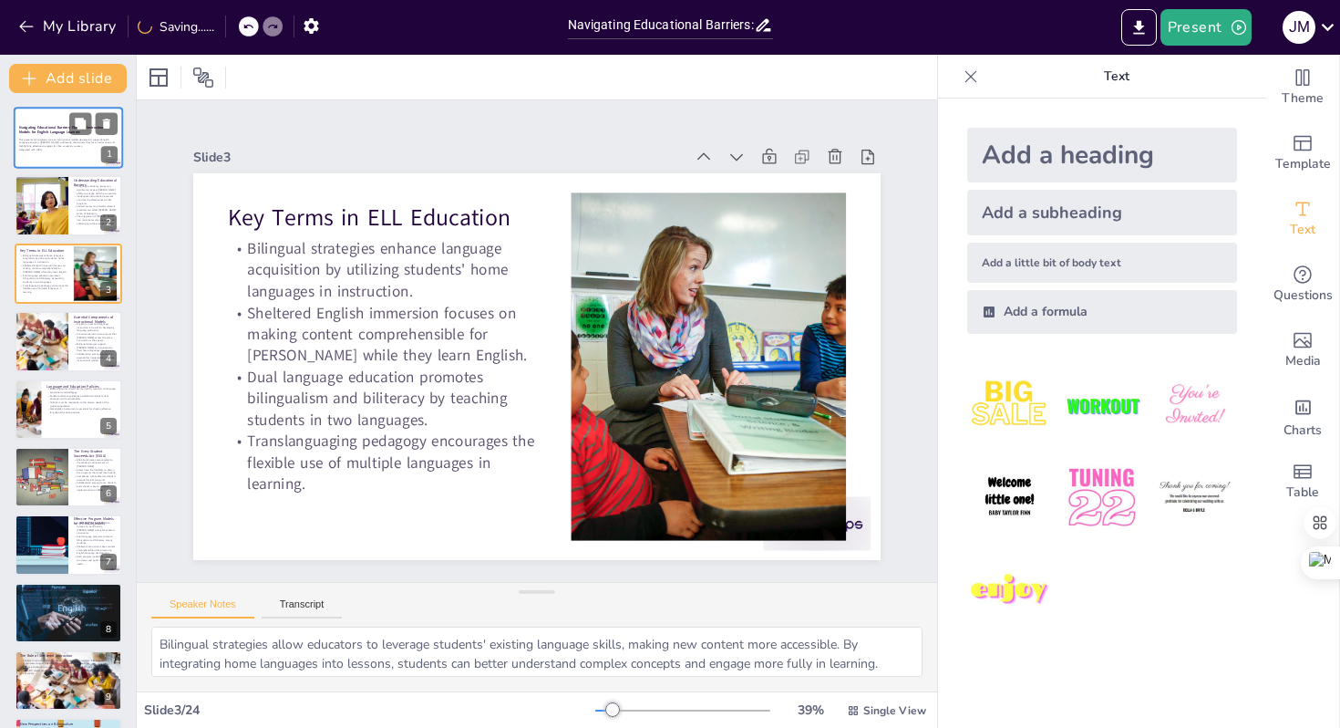
type textarea "ESL instruction focuses on developing students' English language skills through…"
checkbox input "true"
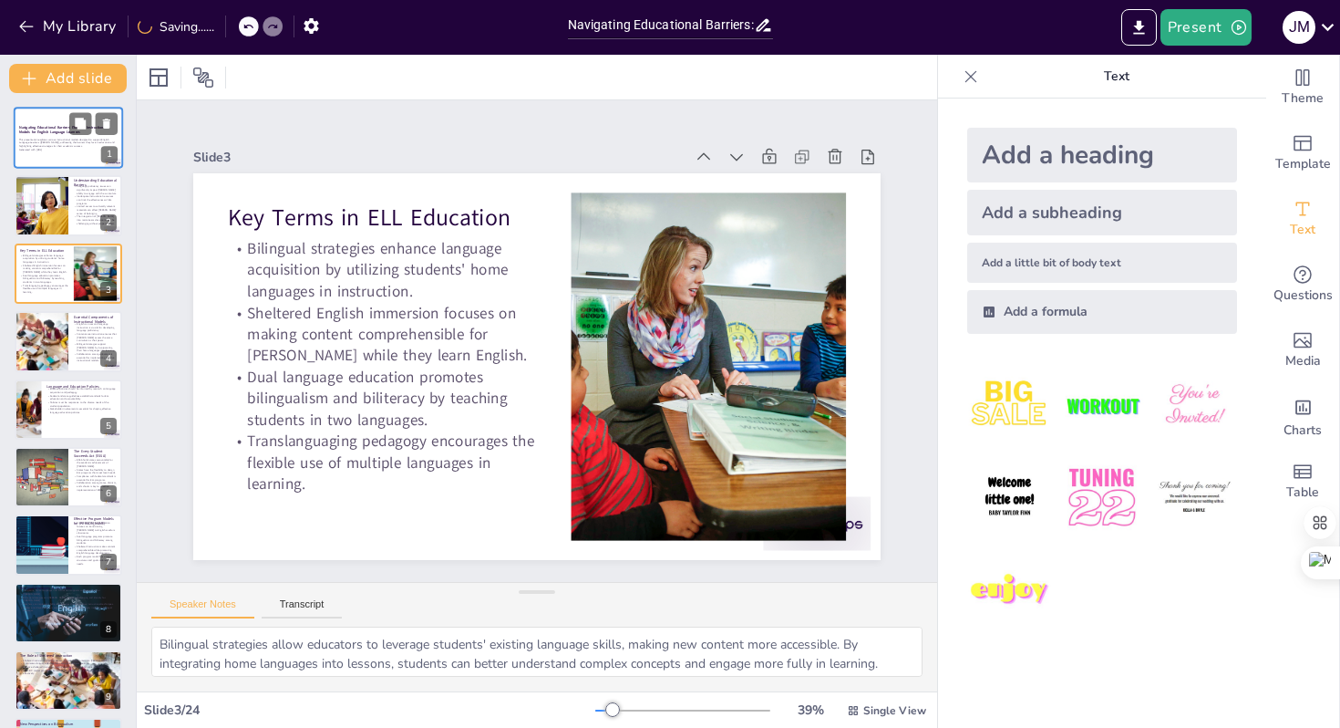
checkbox input "true"
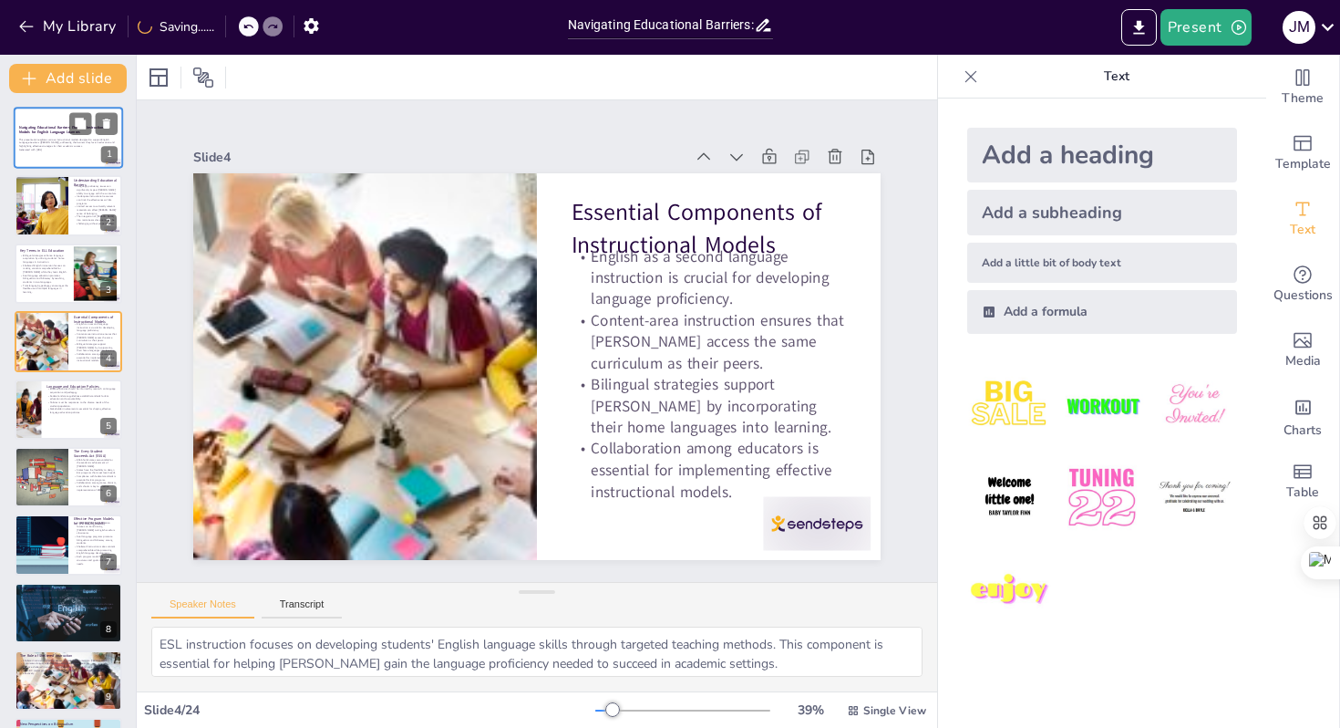
checkbox input "true"
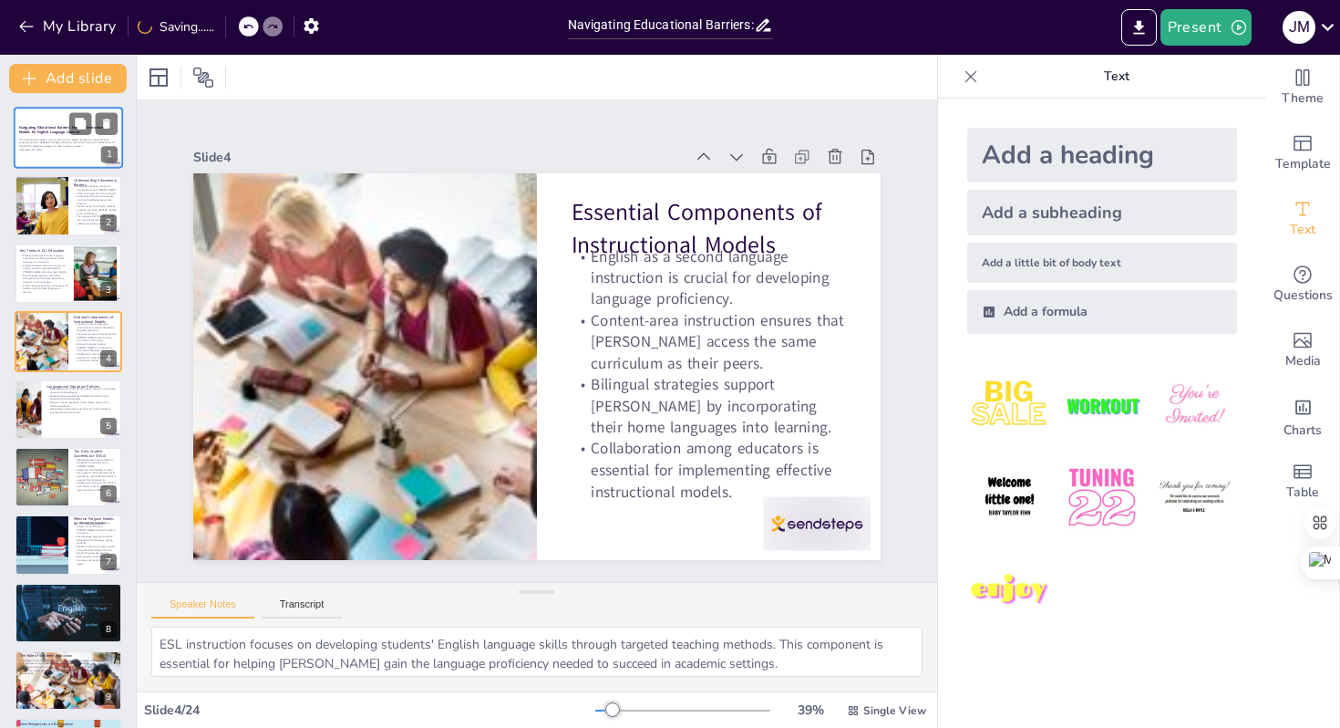
type textarea "Research provides valuable insights into the best practices for supporting ELLs…"
checkbox input "true"
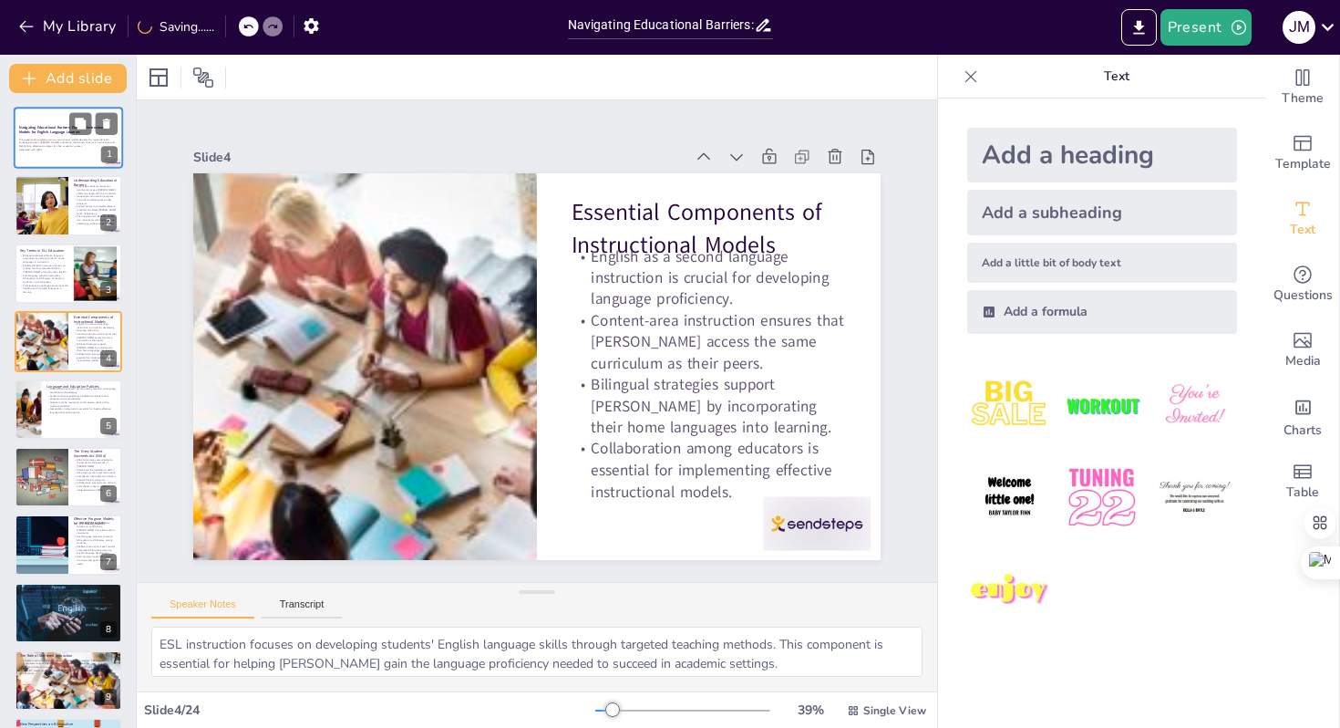
checkbox input "true"
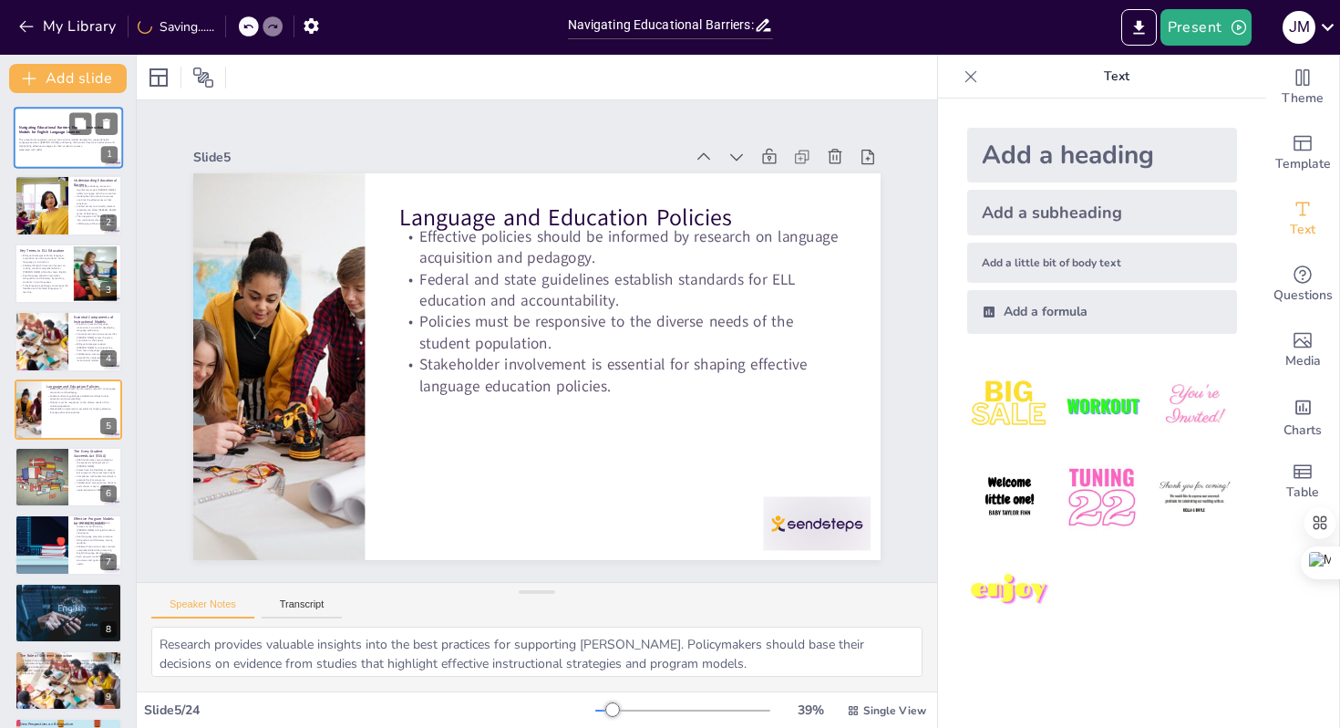
checkbox input "true"
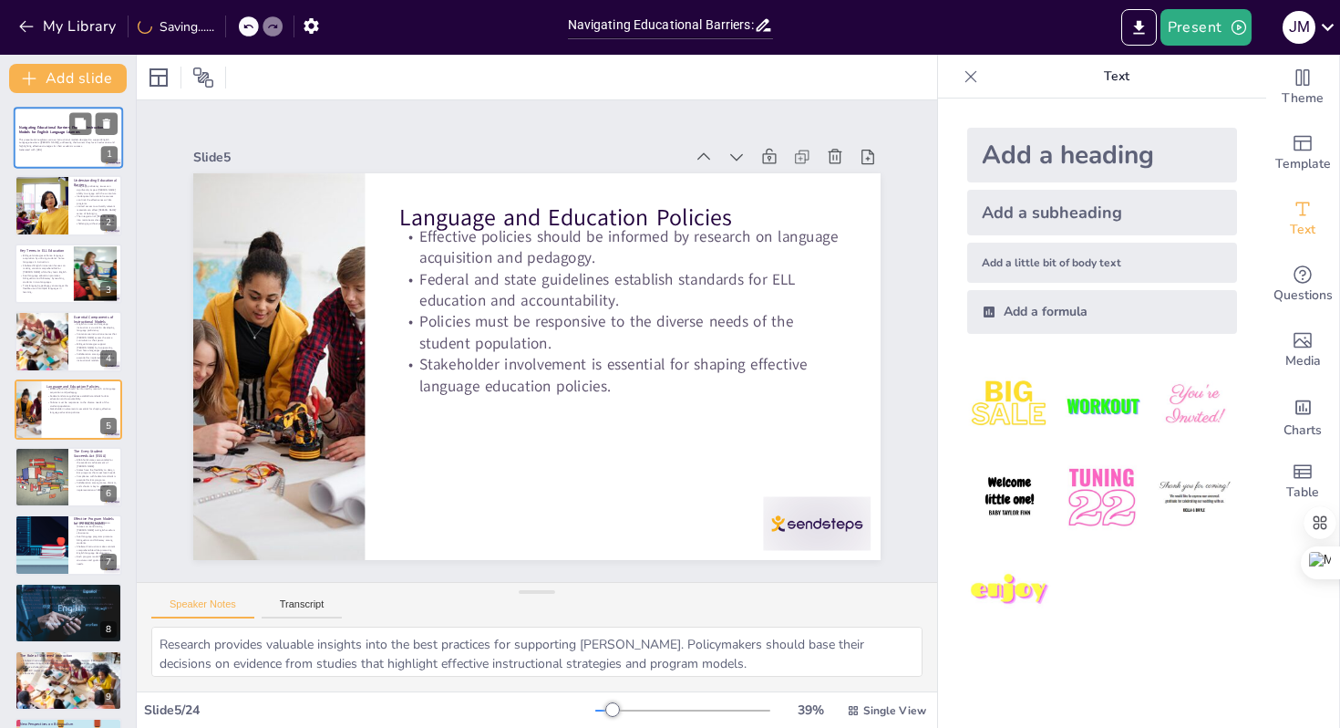
type textarea "The Every Student Succeeds Act mandates that states monitor and report on the a…"
checkbox input "true"
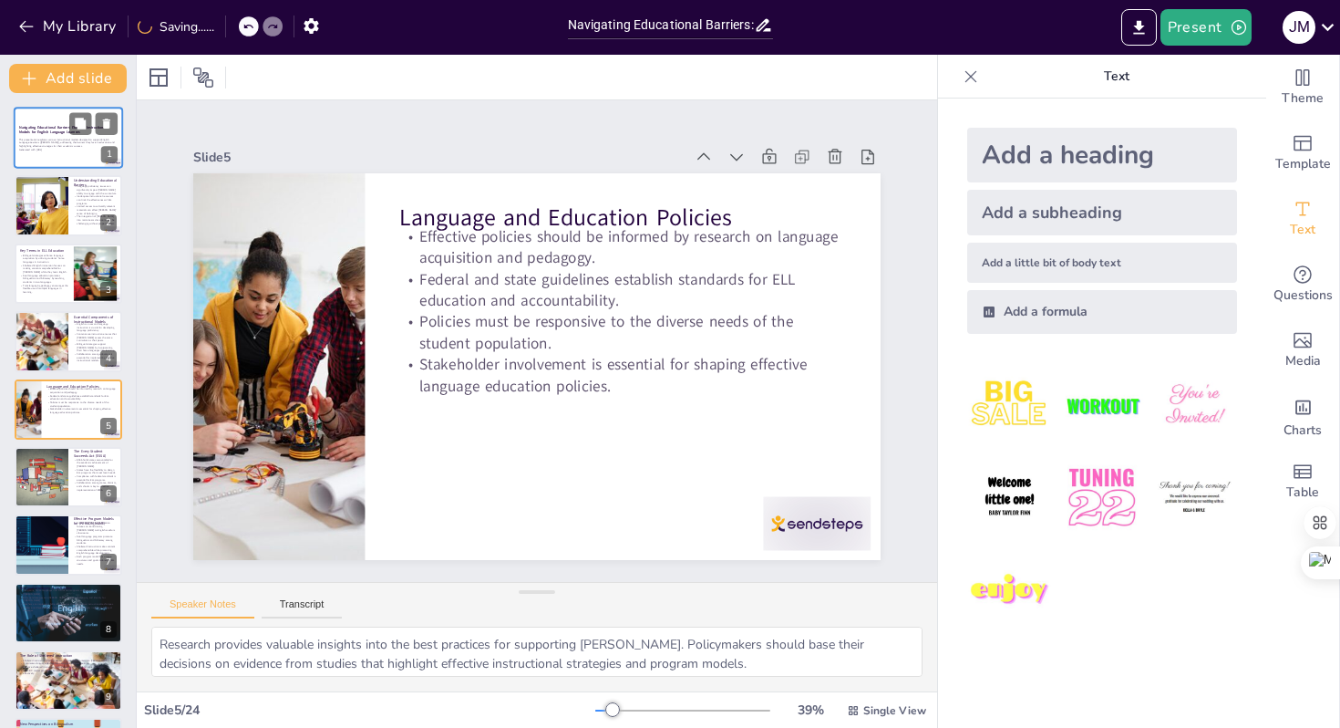
checkbox input "true"
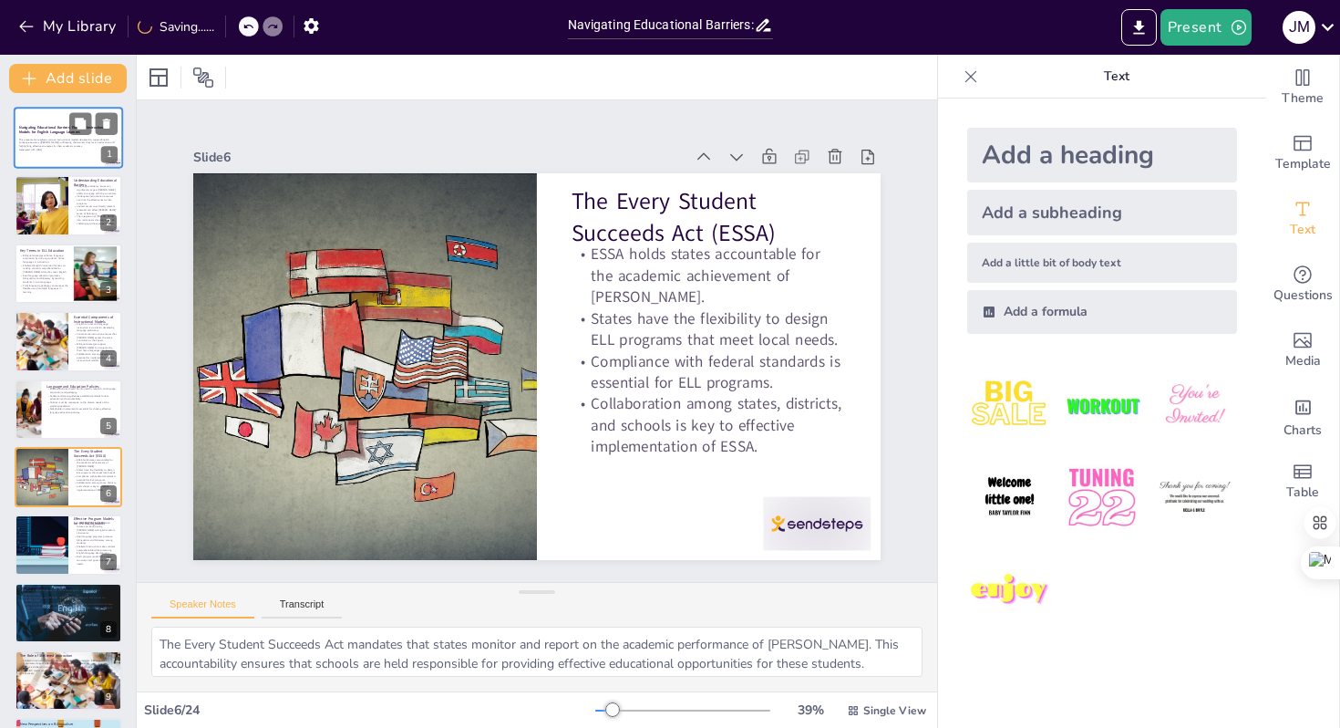
checkbox input "true"
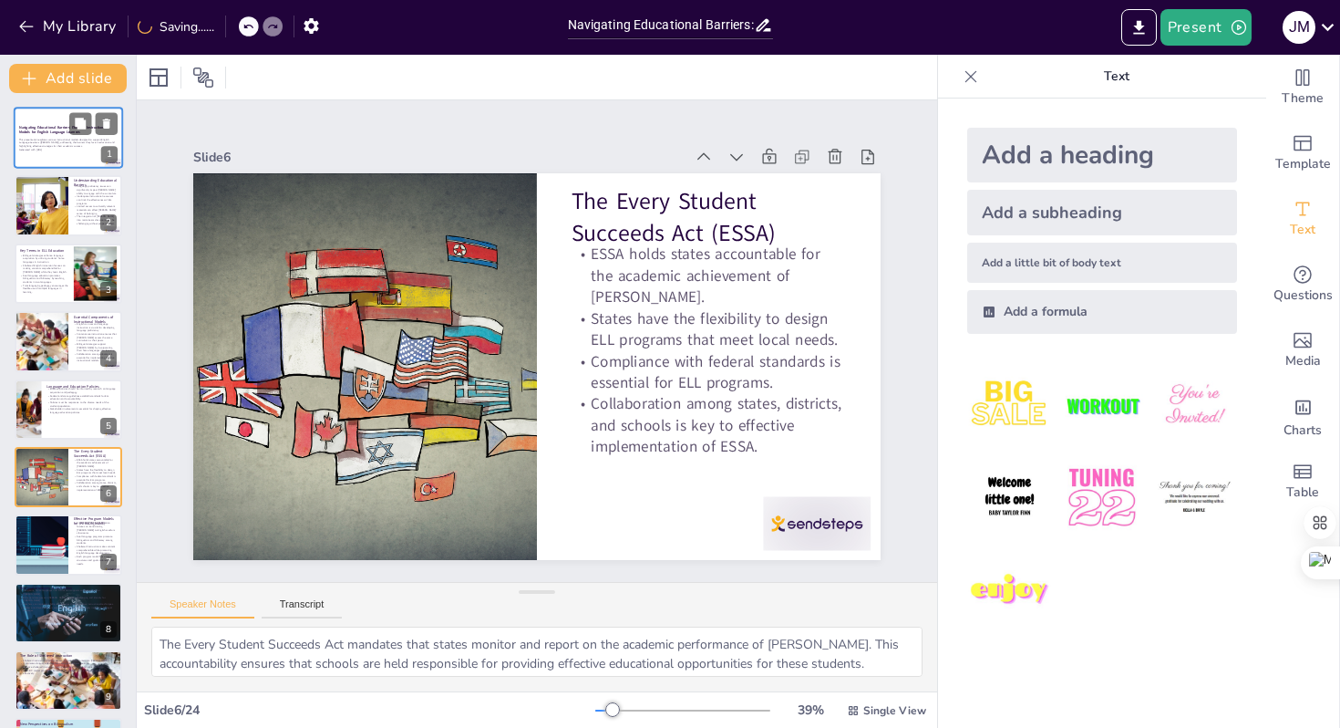
type textarea "Transitional bilingual education programs aim to provide instruction in student…"
checkbox input "true"
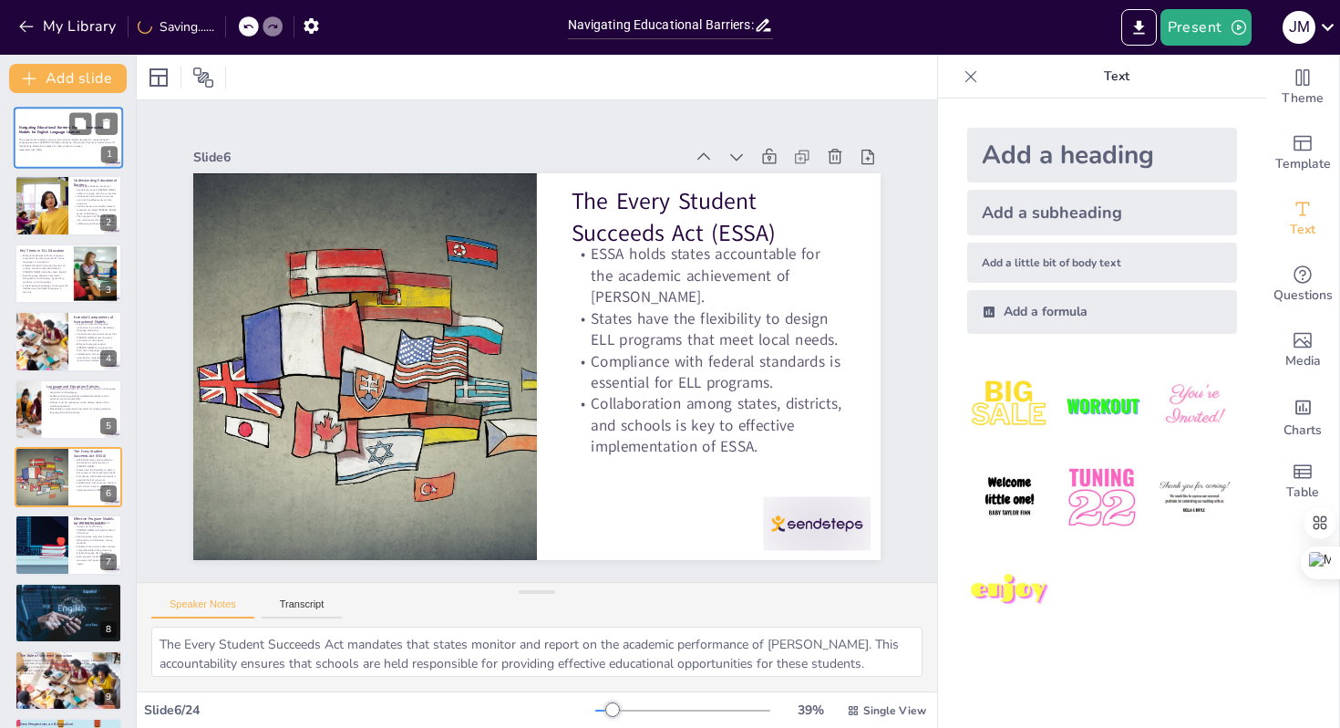
checkbox input "true"
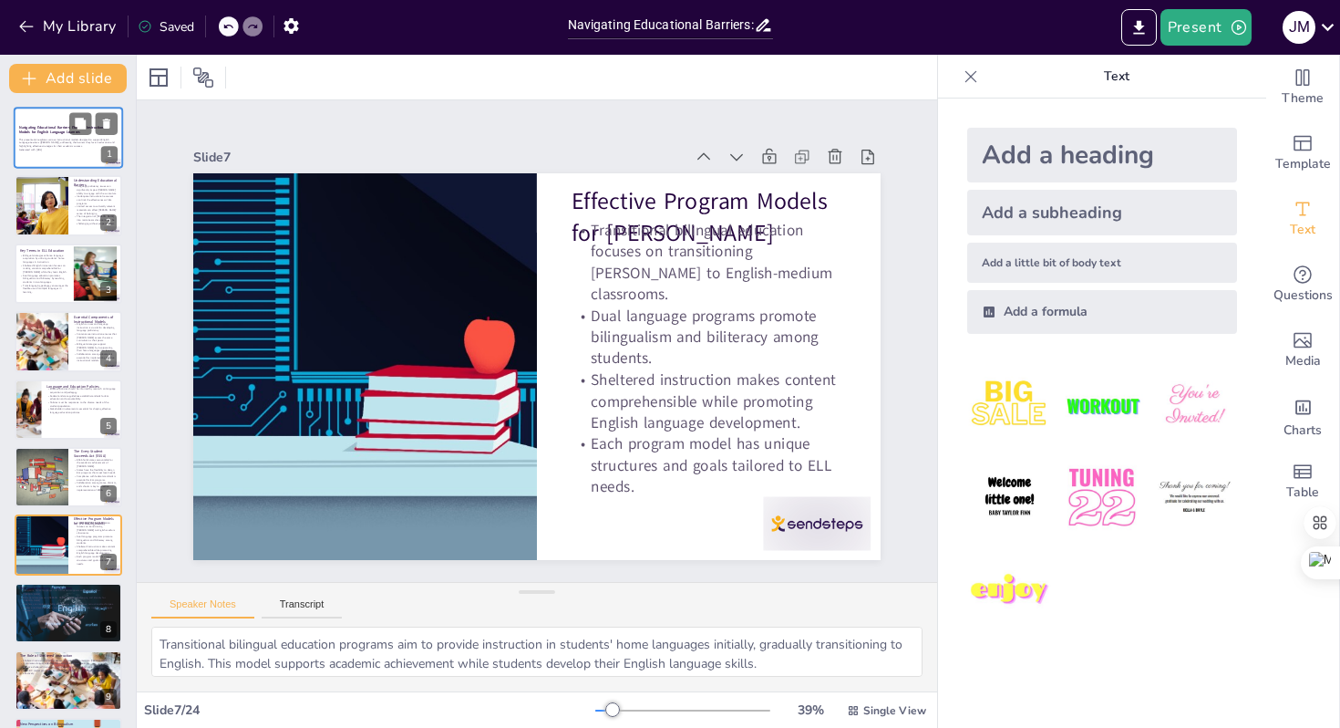
checkbox input "true"
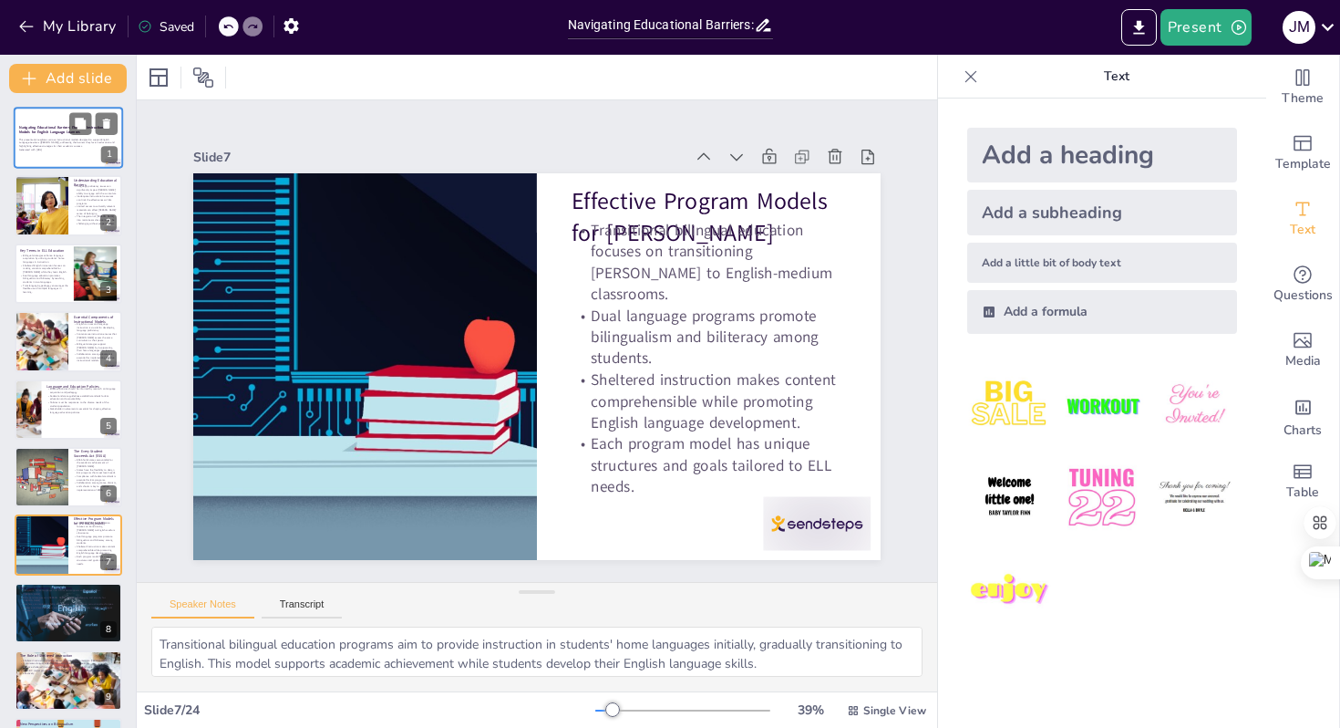
type textarea "Using students' home languages in instruction helps bridge the gap between thei…"
checkbox input "true"
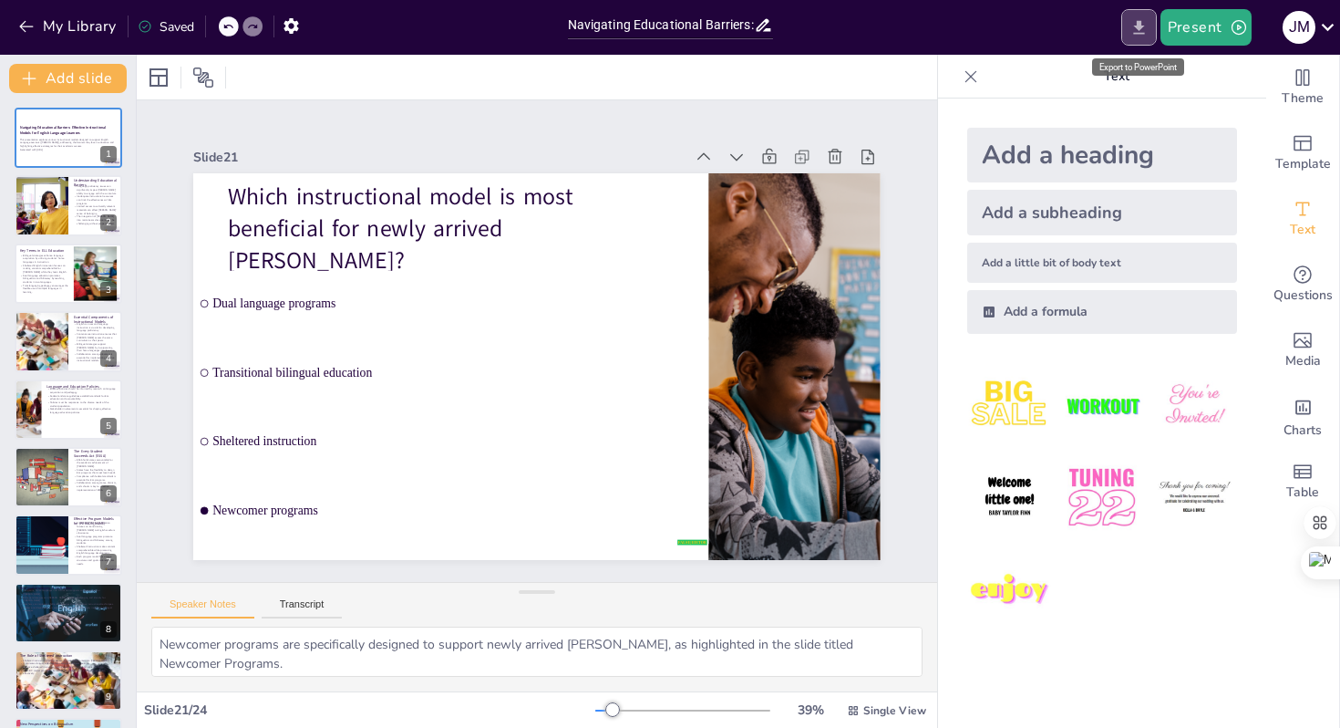
click at [1141, 22] on icon "Export to PowerPoint" at bounding box center [1138, 27] width 11 height 14
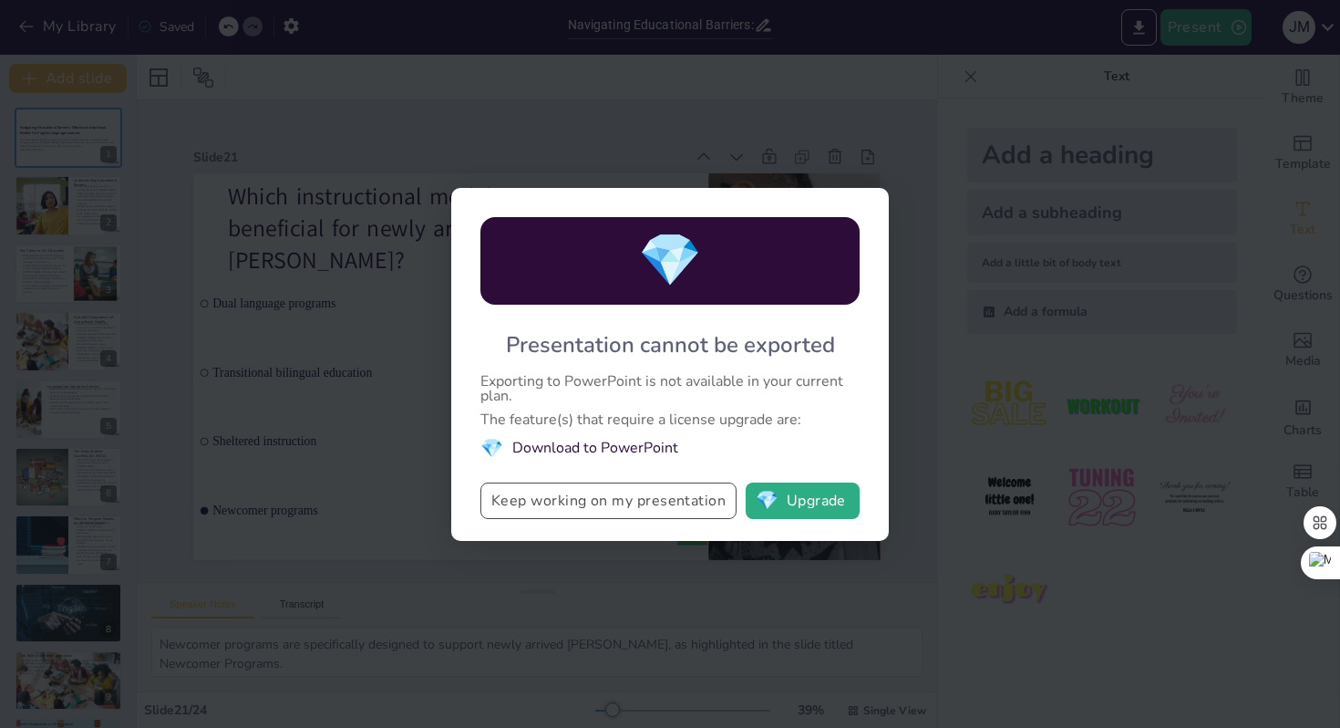
click at [676, 507] on button "Keep working on my presentation" at bounding box center [609, 500] width 256 height 36
